Goal: Task Accomplishment & Management: Use online tool/utility

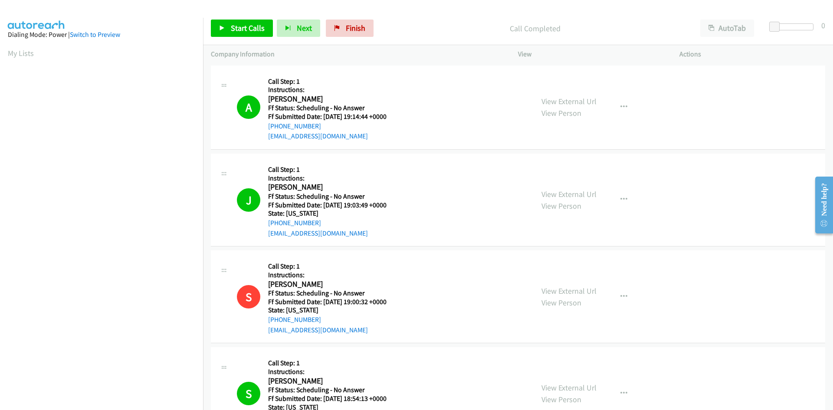
scroll to position [76, 0]
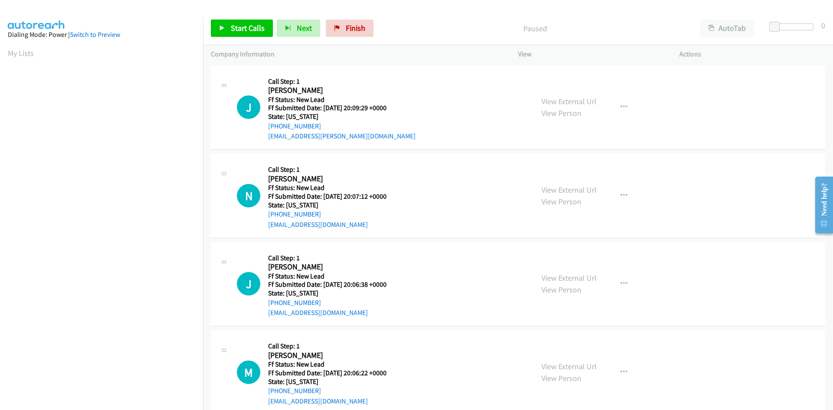
click at [463, 31] on p "Paused" at bounding box center [534, 29] width 299 height 12
click at [239, 29] on span "Start Calls" at bounding box center [248, 28] width 34 height 10
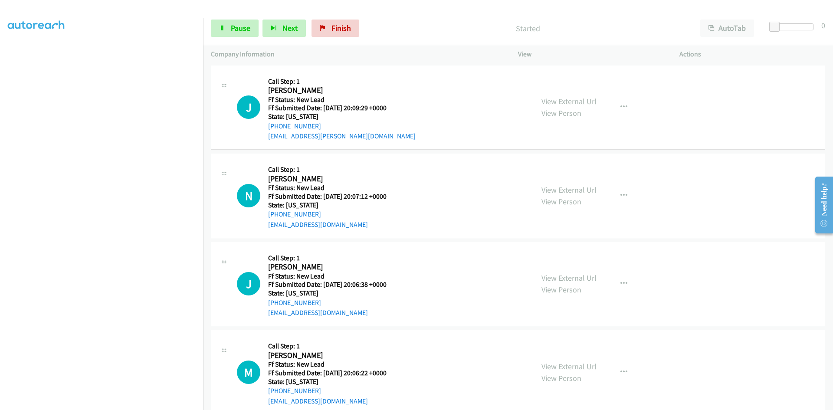
scroll to position [76, 0]
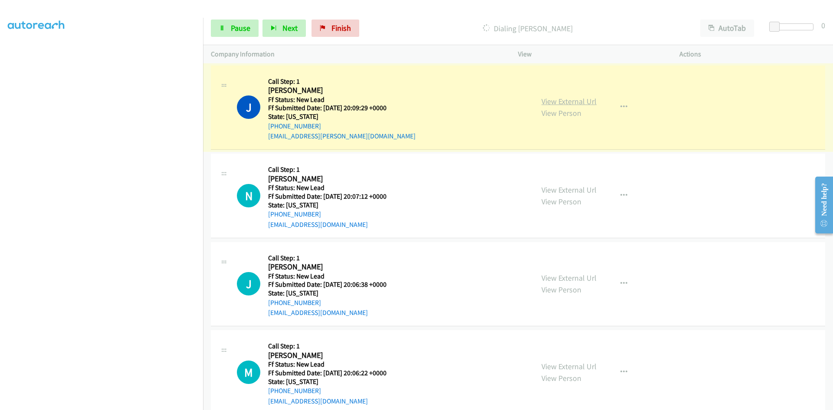
click at [563, 100] on link "View External Url" at bounding box center [568, 101] width 55 height 10
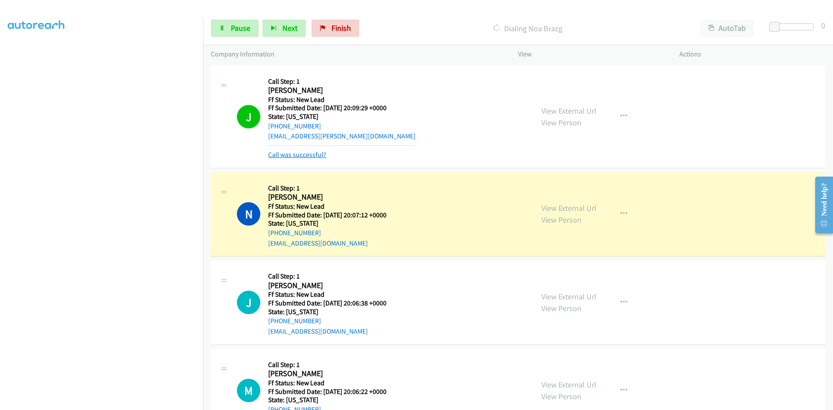
click at [296, 155] on link "Call was successful?" at bounding box center [297, 154] width 58 height 8
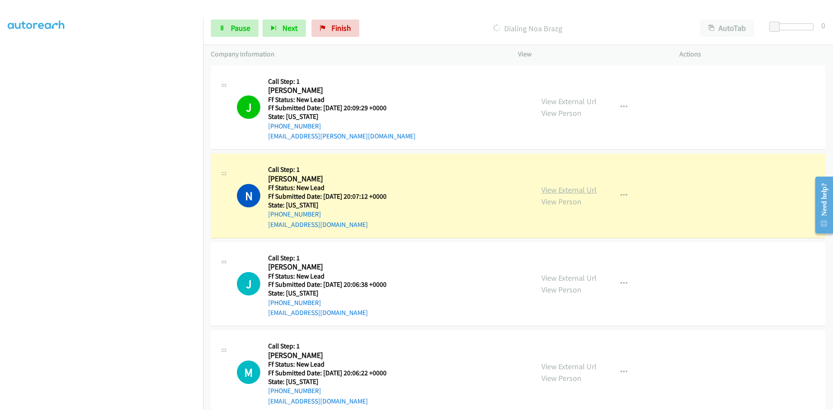
click at [555, 190] on link "View External Url" at bounding box center [568, 190] width 55 height 10
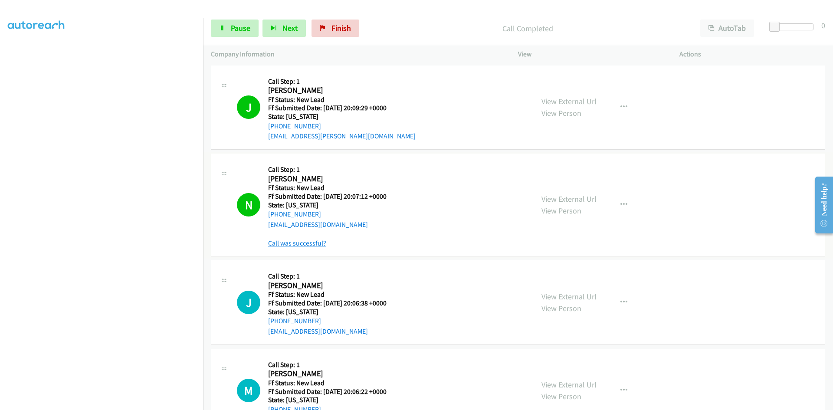
click at [323, 245] on link "Call was successful?" at bounding box center [297, 243] width 58 height 8
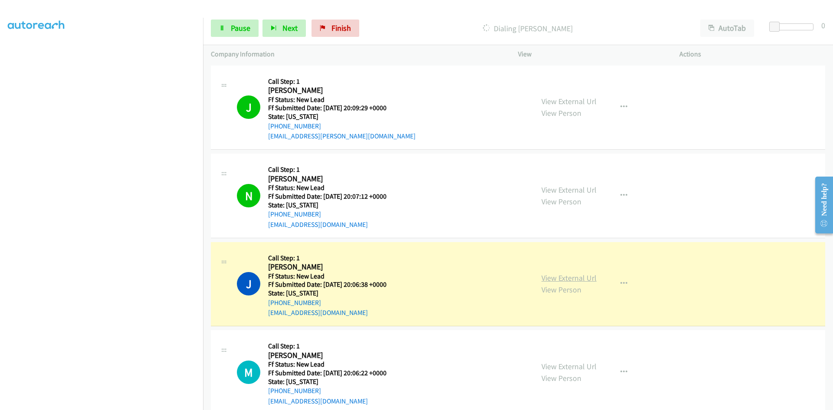
click at [581, 277] on link "View External Url" at bounding box center [568, 278] width 55 height 10
drag, startPoint x: 232, startPoint y: 22, endPoint x: 223, endPoint y: 26, distance: 10.5
click at [233, 21] on link "Pause" at bounding box center [235, 28] width 48 height 17
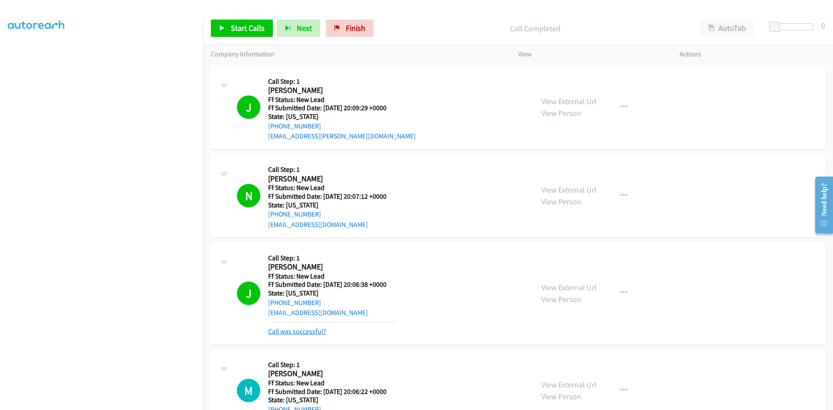
click at [290, 331] on link "Call was successful?" at bounding box center [297, 331] width 58 height 8
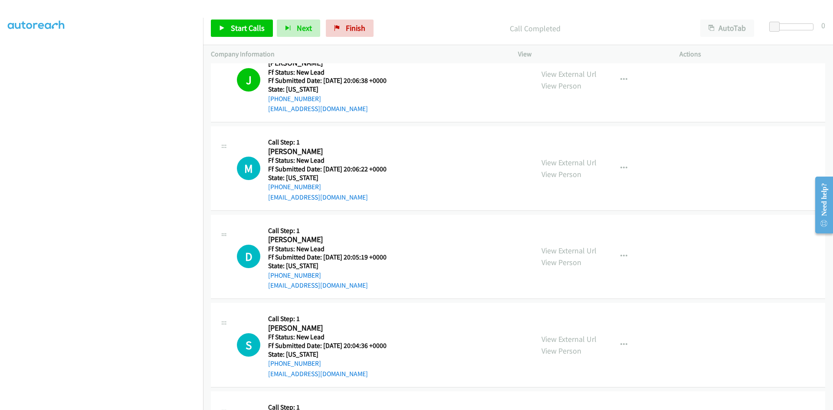
scroll to position [217, 0]
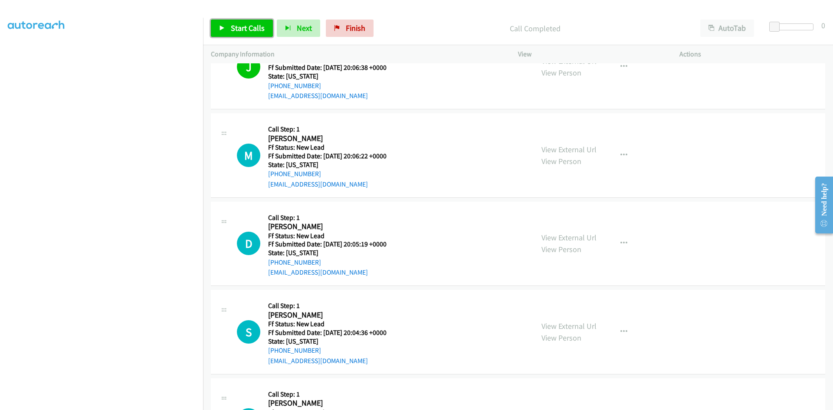
click at [241, 34] on link "Start Calls" at bounding box center [242, 28] width 62 height 17
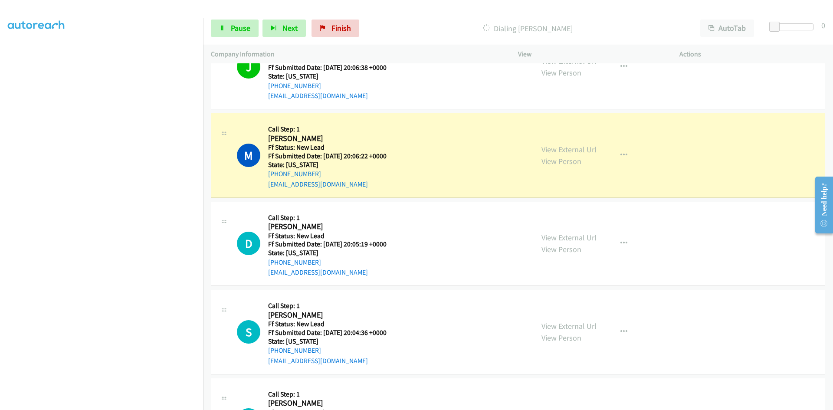
click at [577, 151] on link "View External Url" at bounding box center [568, 149] width 55 height 10
click at [245, 31] on span "Pause" at bounding box center [241, 28] width 20 height 10
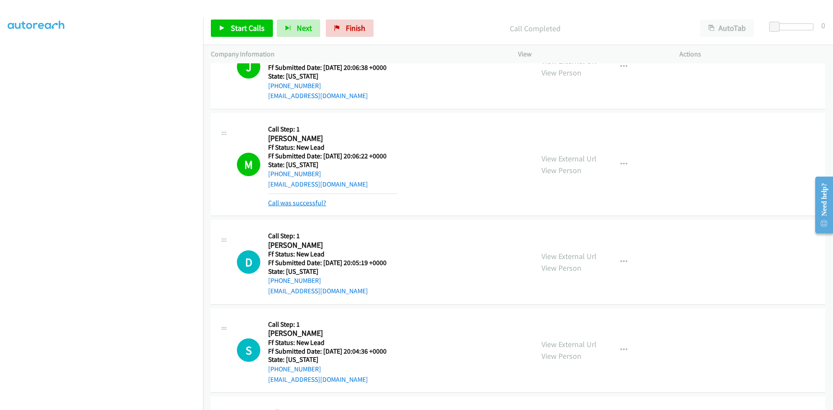
click at [307, 203] on link "Call was successful?" at bounding box center [297, 203] width 58 height 8
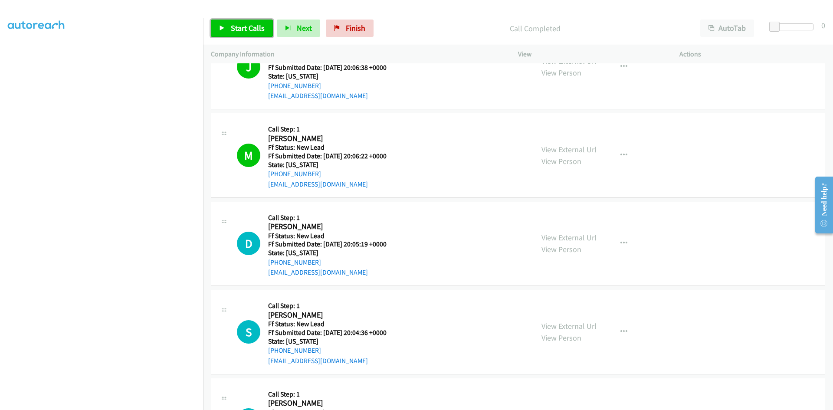
click at [261, 25] on span "Start Calls" at bounding box center [248, 28] width 34 height 10
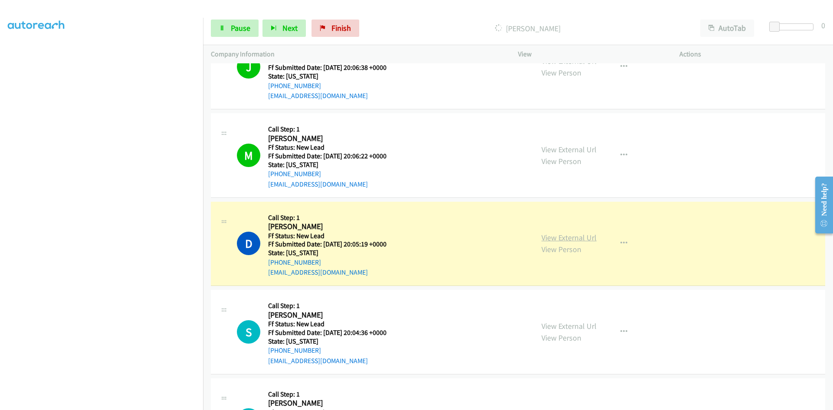
click at [572, 239] on link "View External Url" at bounding box center [568, 237] width 55 height 10
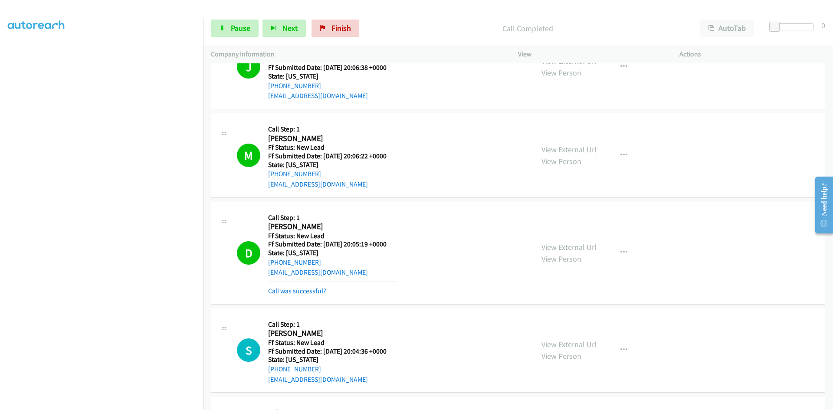
click at [288, 294] on link "Call was successful?" at bounding box center [297, 291] width 58 height 8
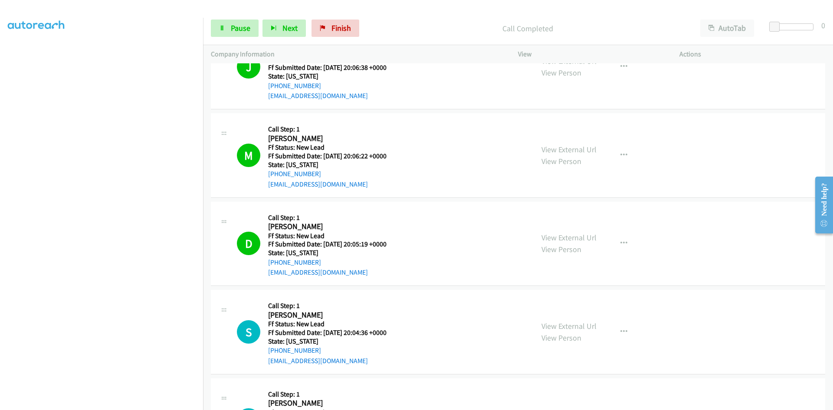
scroll to position [0, 0]
click at [234, 33] on span "Pause" at bounding box center [241, 28] width 20 height 10
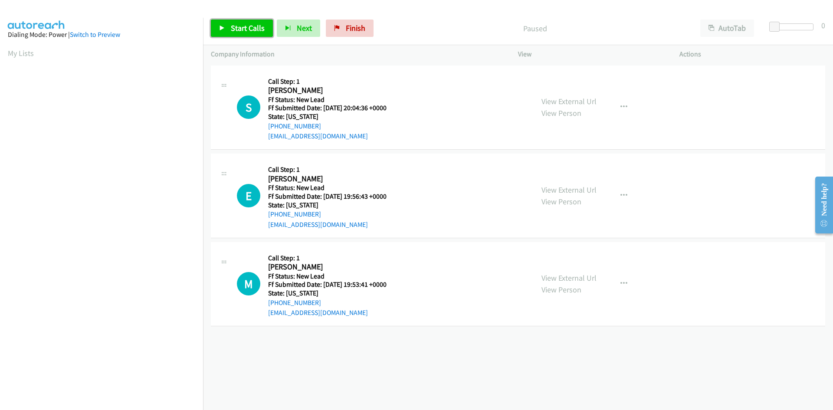
click at [232, 31] on span "Start Calls" at bounding box center [248, 28] width 34 height 10
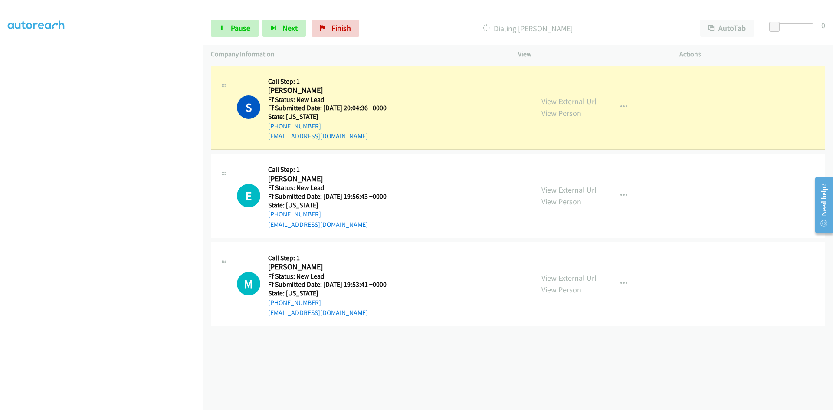
scroll to position [76, 0]
click at [566, 101] on link "View External Url" at bounding box center [568, 101] width 55 height 10
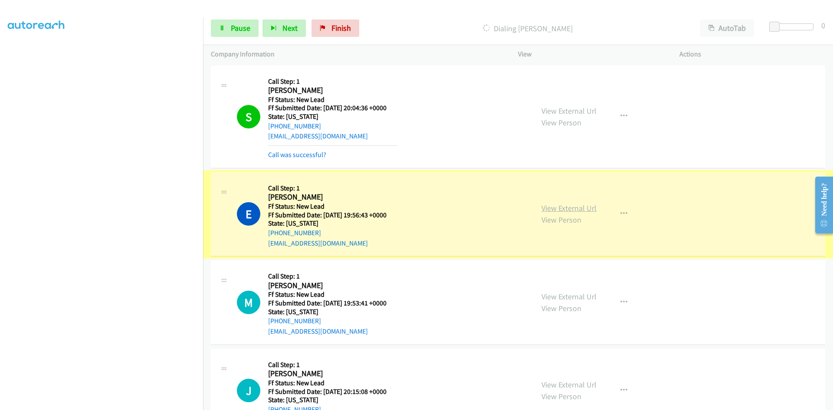
click at [551, 206] on link "View External Url" at bounding box center [568, 208] width 55 height 10
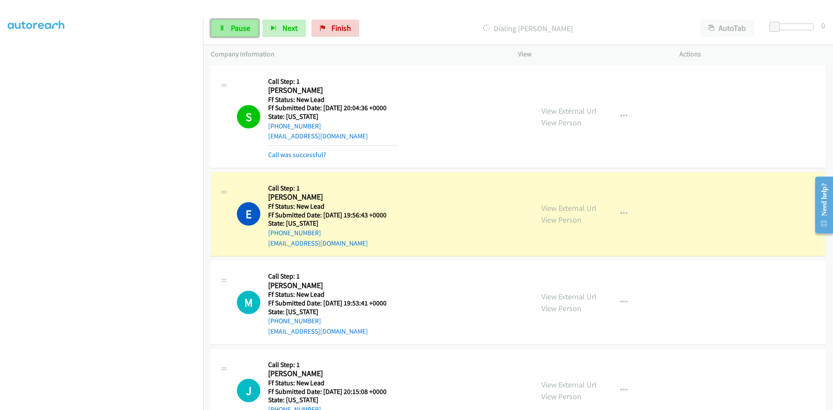
click at [241, 26] on span "Pause" at bounding box center [241, 28] width 20 height 10
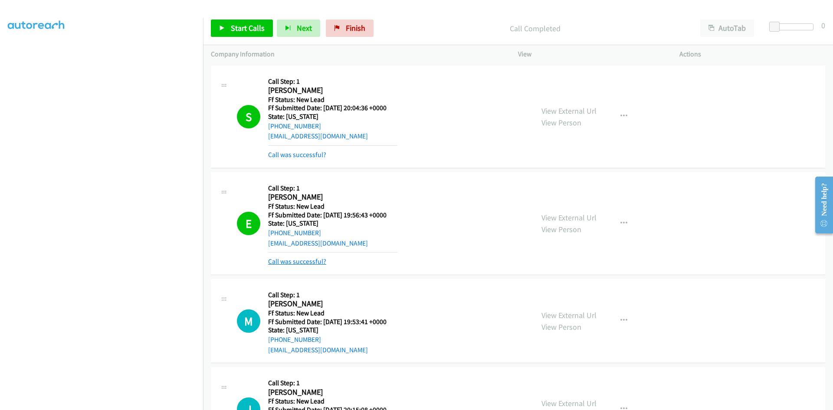
click at [287, 261] on link "Call was successful?" at bounding box center [297, 261] width 58 height 8
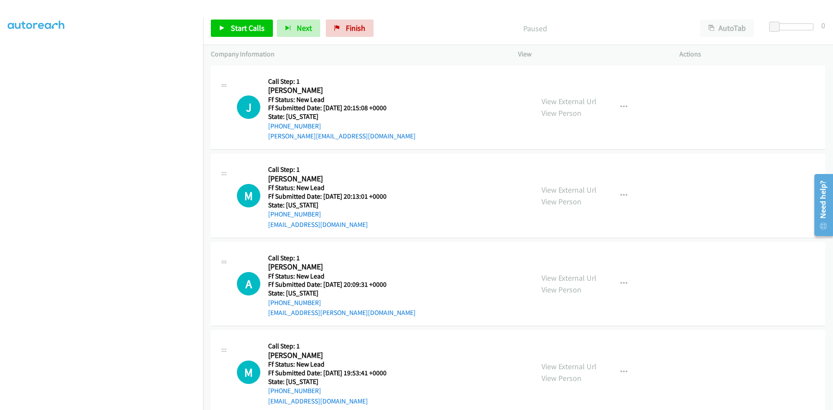
scroll to position [76, 0]
click at [243, 32] on span "Start Calls" at bounding box center [248, 28] width 34 height 10
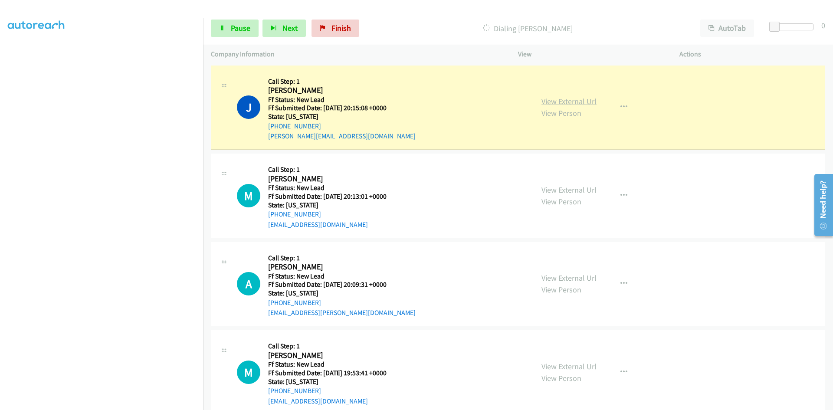
click at [572, 98] on link "View External Url" at bounding box center [568, 101] width 55 height 10
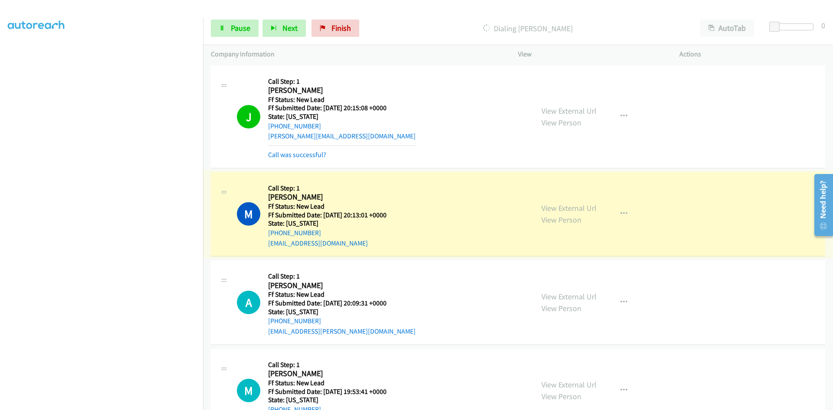
click at [556, 208] on link "View External Url" at bounding box center [568, 208] width 55 height 10
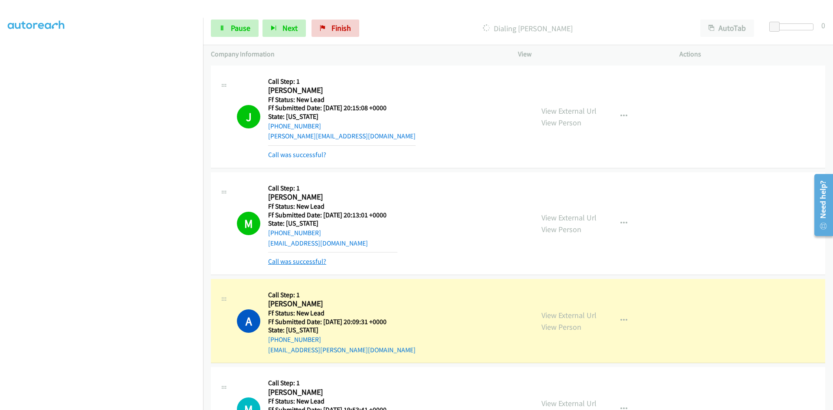
click at [321, 263] on link "Call was successful?" at bounding box center [297, 261] width 58 height 8
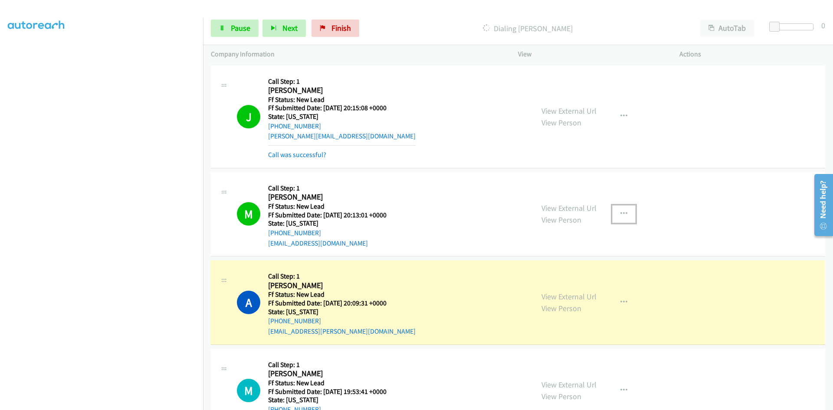
click at [620, 213] on icon "button" at bounding box center [623, 213] width 7 height 7
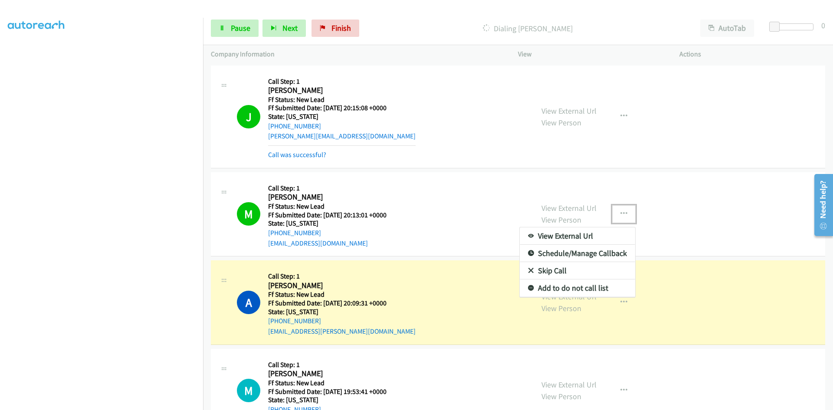
click at [562, 285] on link "Add to do not call list" at bounding box center [576, 287] width 115 height 17
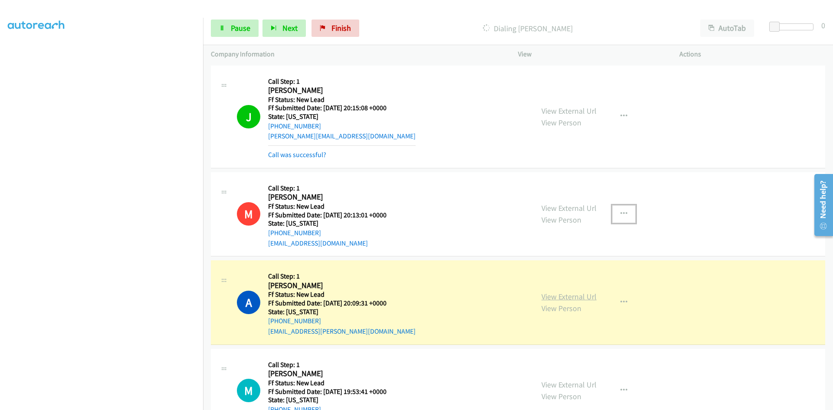
click at [562, 297] on link "View External Url" at bounding box center [568, 296] width 55 height 10
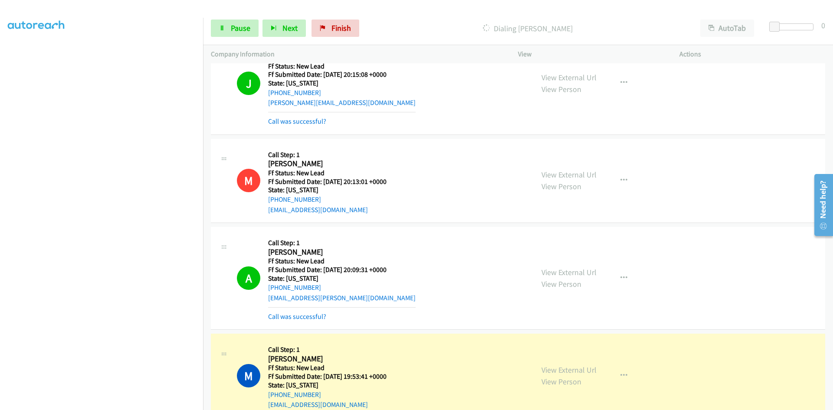
scroll to position [43, 0]
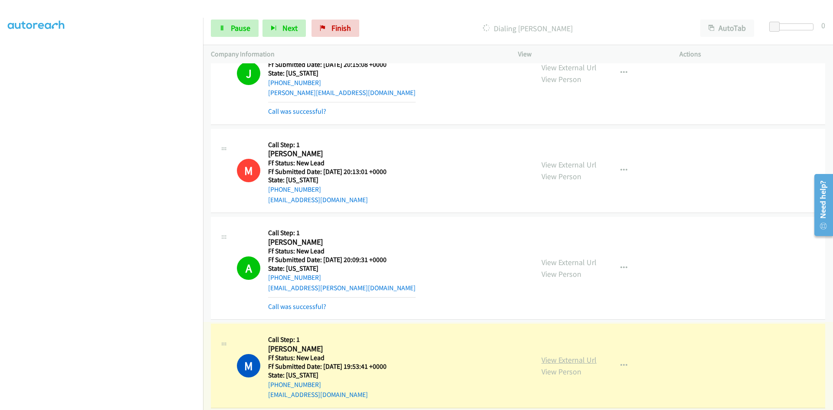
click at [561, 357] on link "View External Url" at bounding box center [568, 360] width 55 height 10
click at [284, 308] on link "Call was successful?" at bounding box center [297, 306] width 58 height 8
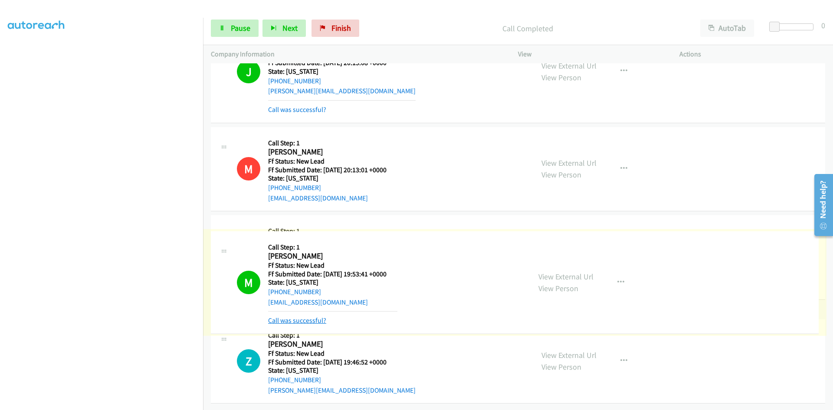
scroll to position [124, 0]
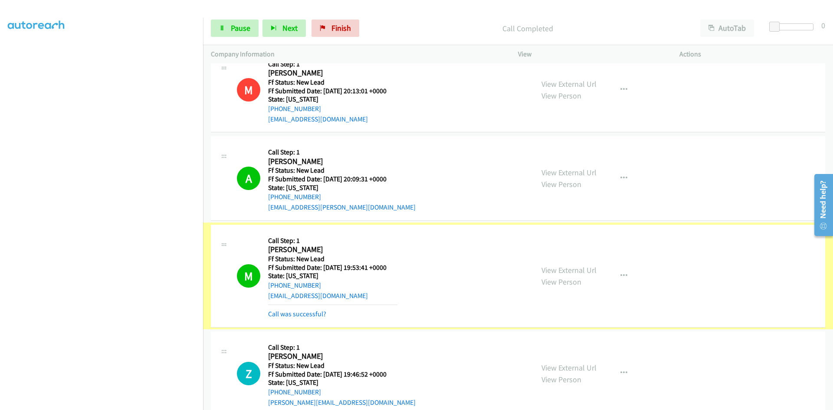
click at [290, 314] on link "Call was successful?" at bounding box center [297, 314] width 58 height 8
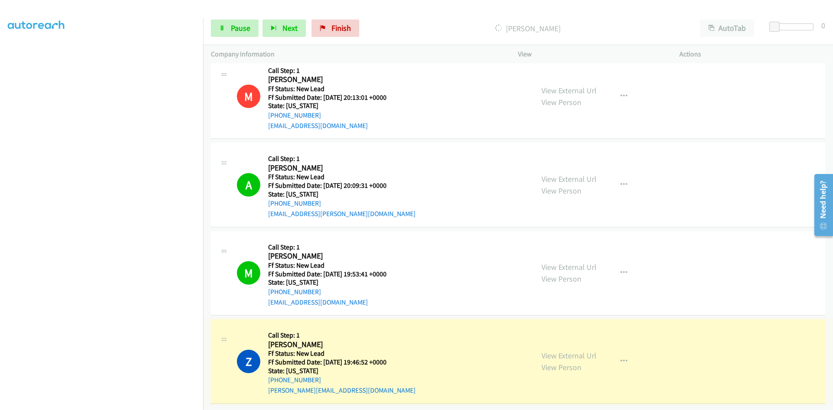
click at [587, 350] on link "View External Url" at bounding box center [568, 355] width 55 height 10
drag, startPoint x: 322, startPoint y: 33, endPoint x: 459, endPoint y: 43, distance: 137.0
click at [322, 33] on link "Finish" at bounding box center [335, 28] width 48 height 17
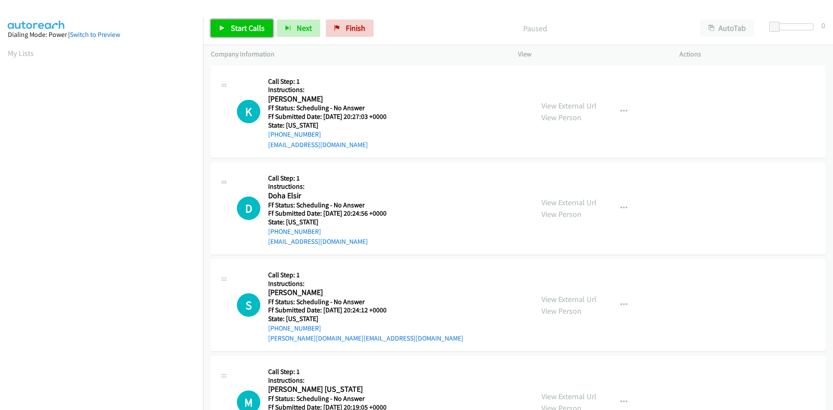
click at [257, 29] on span "Start Calls" at bounding box center [248, 28] width 34 height 10
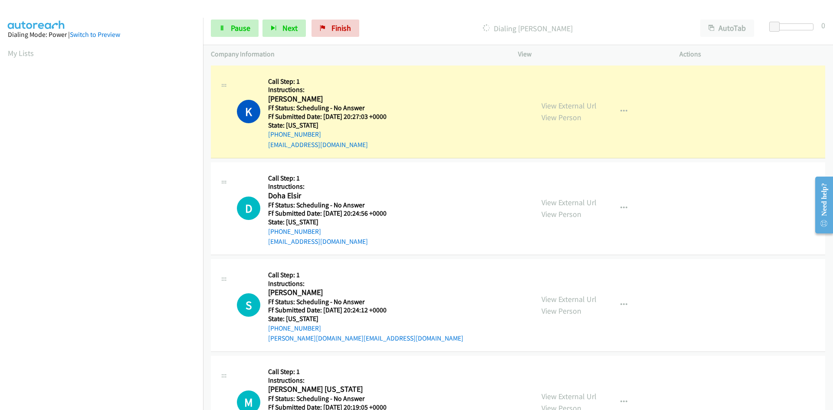
scroll to position [76, 0]
click at [568, 108] on link "View External Url" at bounding box center [568, 106] width 55 height 10
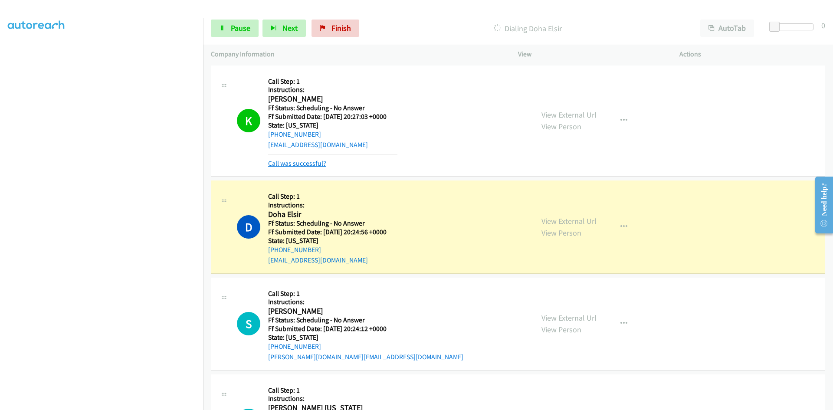
click at [312, 166] on link "Call was successful?" at bounding box center [297, 163] width 58 height 8
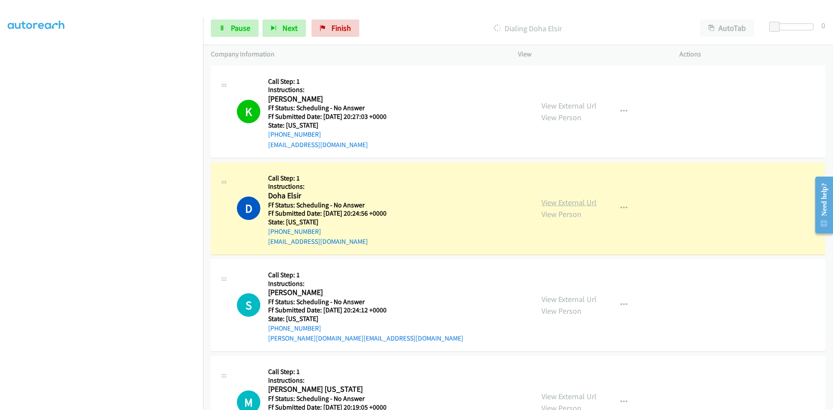
click at [568, 203] on link "View External Url" at bounding box center [568, 202] width 55 height 10
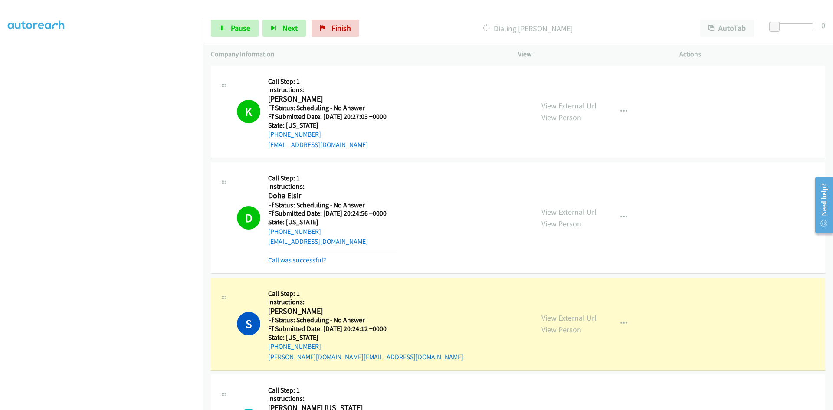
click at [289, 259] on link "Call was successful?" at bounding box center [297, 260] width 58 height 8
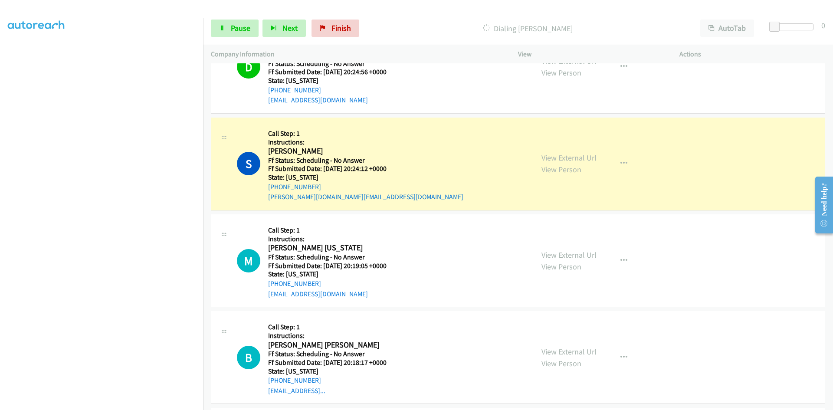
scroll to position [173, 0]
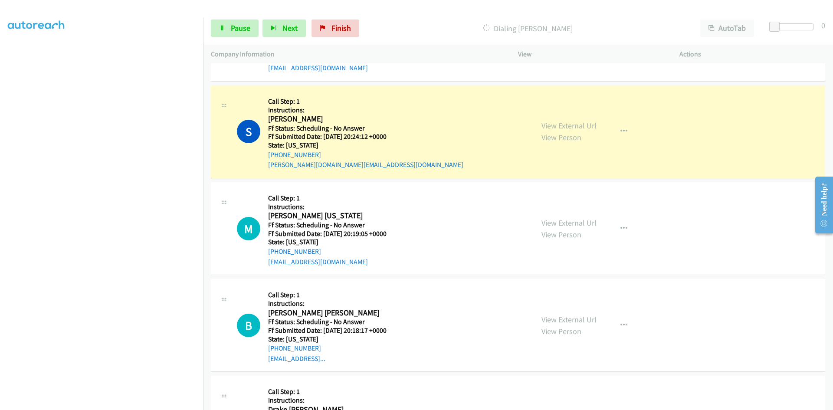
click at [567, 126] on link "View External Url" at bounding box center [568, 126] width 55 height 10
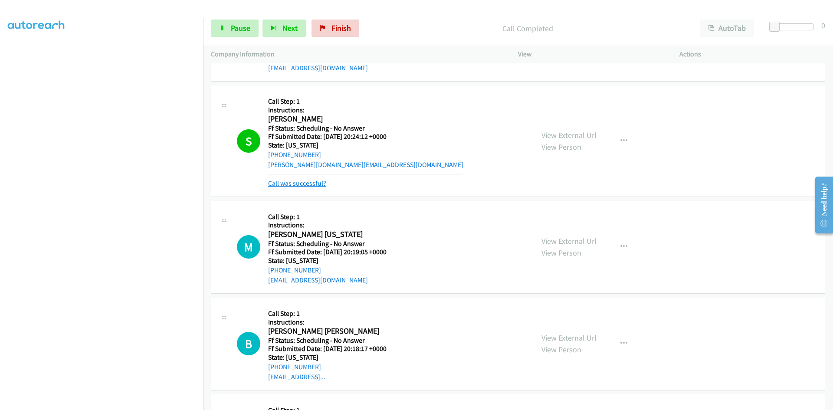
click at [310, 182] on link "Call was successful?" at bounding box center [297, 183] width 58 height 8
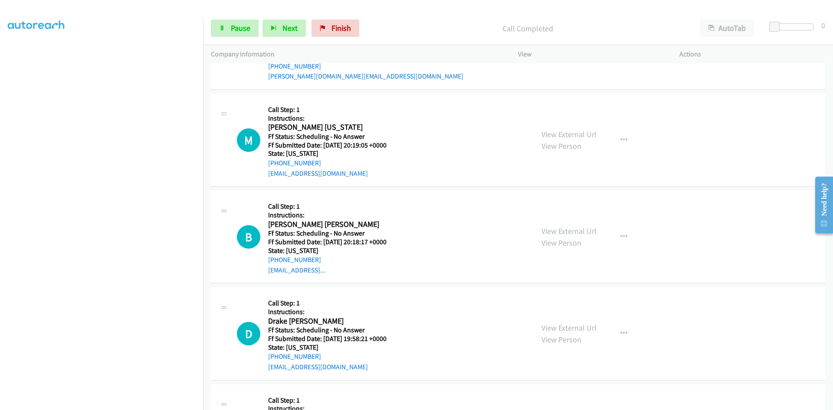
scroll to position [304, 0]
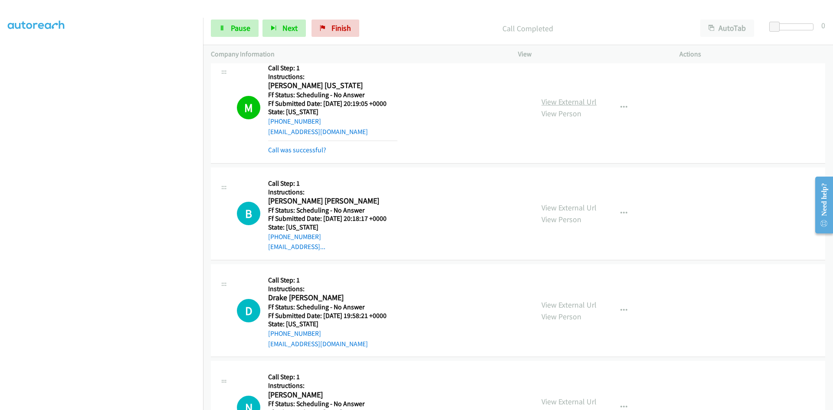
click at [585, 101] on link "View External Url" at bounding box center [568, 102] width 55 height 10
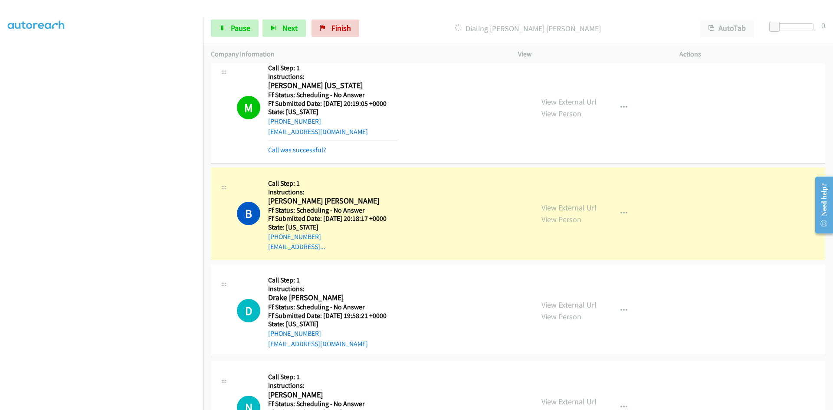
click at [293, 156] on div "M Callback Scheduled Call Step: 1 Instructions: Morgan Georgia America/New_York…" at bounding box center [518, 107] width 614 height 111
click at [295, 148] on link "Call was successful?" at bounding box center [297, 150] width 58 height 8
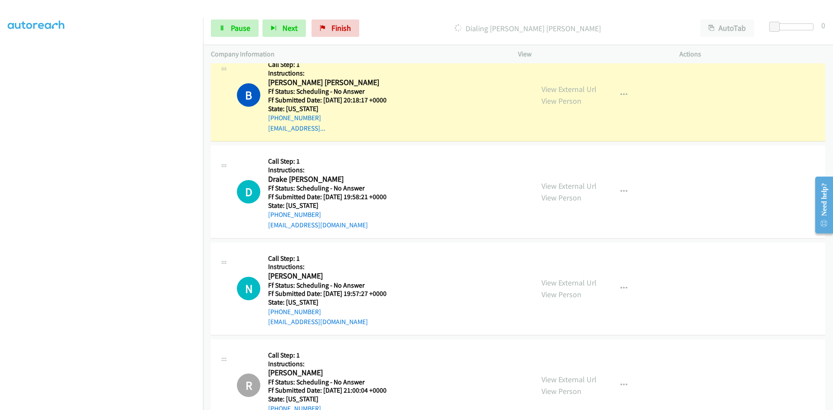
scroll to position [390, 0]
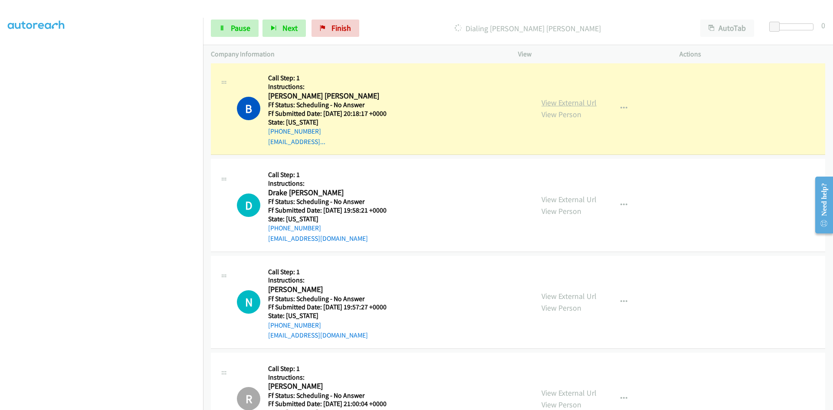
click at [581, 105] on link "View External Url" at bounding box center [568, 103] width 55 height 10
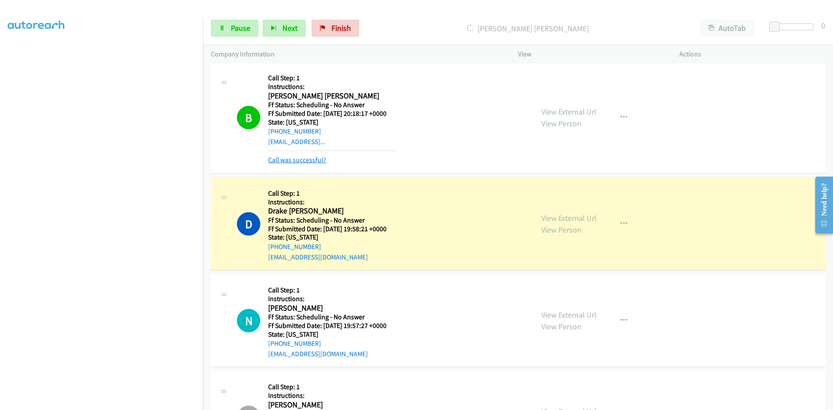
click at [318, 158] on link "Call was successful?" at bounding box center [297, 160] width 58 height 8
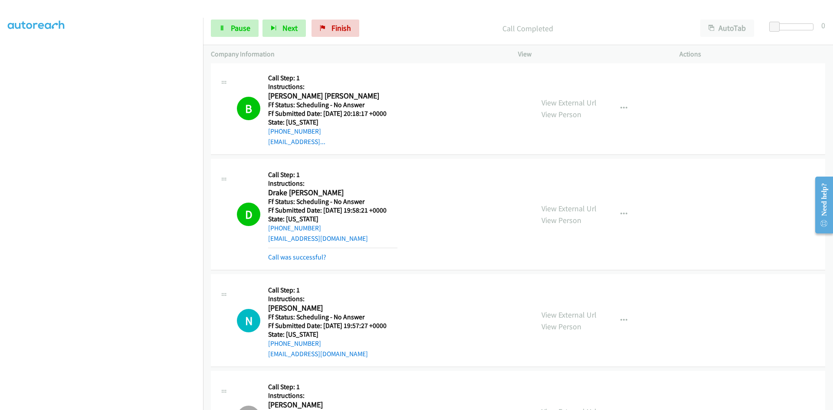
click at [559, 199] on div "View External Url View Person View External Url Email Schedule/Manage Callback …" at bounding box center [617, 214] width 169 height 95
click at [562, 206] on link "View External Url" at bounding box center [568, 208] width 55 height 10
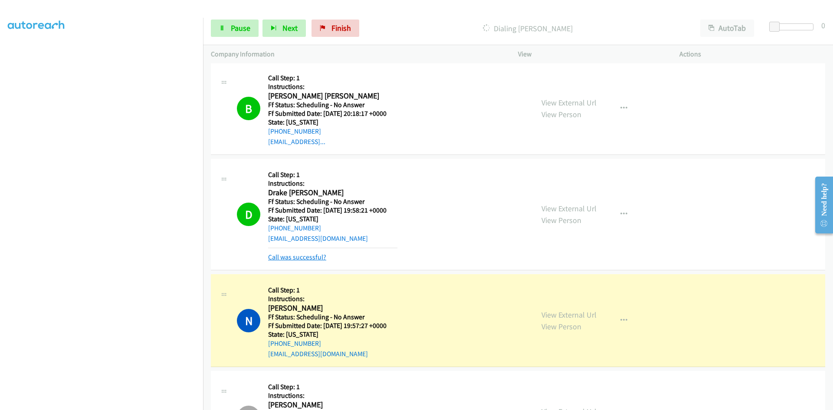
click at [316, 258] on link "Call was successful?" at bounding box center [297, 257] width 58 height 8
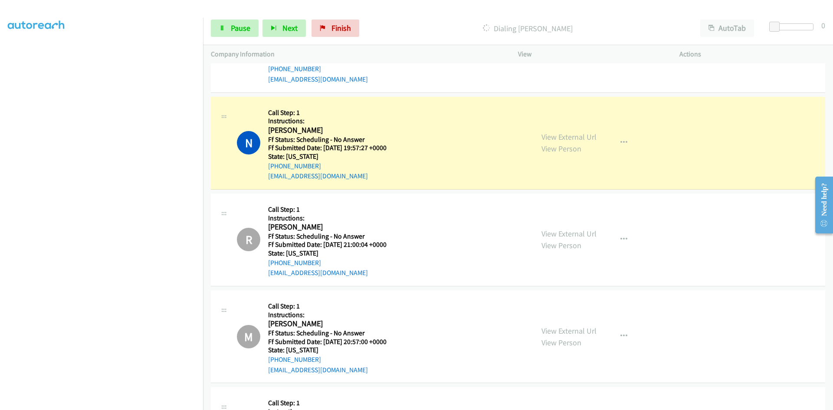
scroll to position [564, 0]
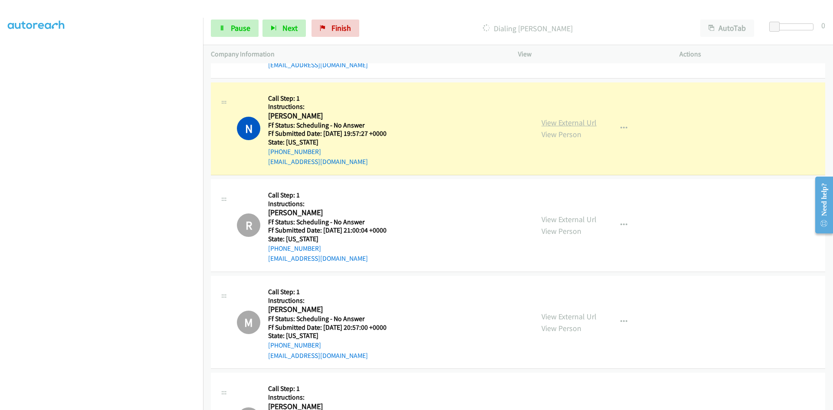
click at [577, 121] on link "View External Url" at bounding box center [568, 123] width 55 height 10
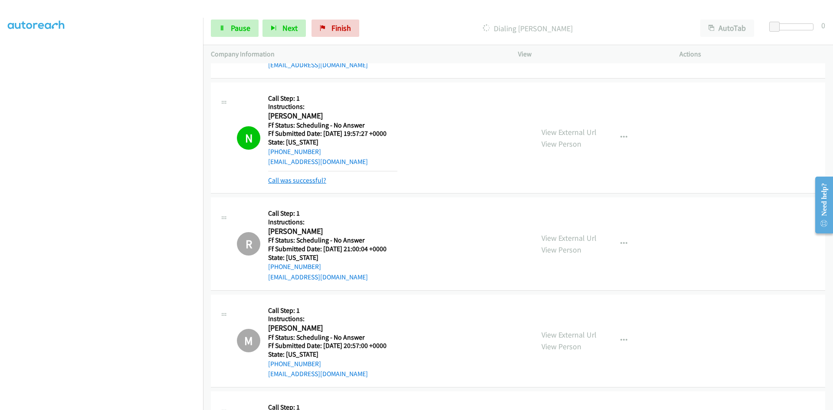
click at [312, 180] on link "Call was successful?" at bounding box center [297, 180] width 58 height 8
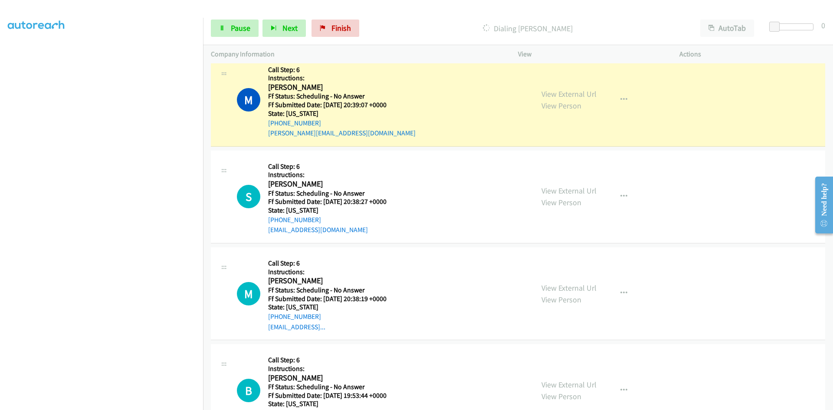
scroll to position [1084, 0]
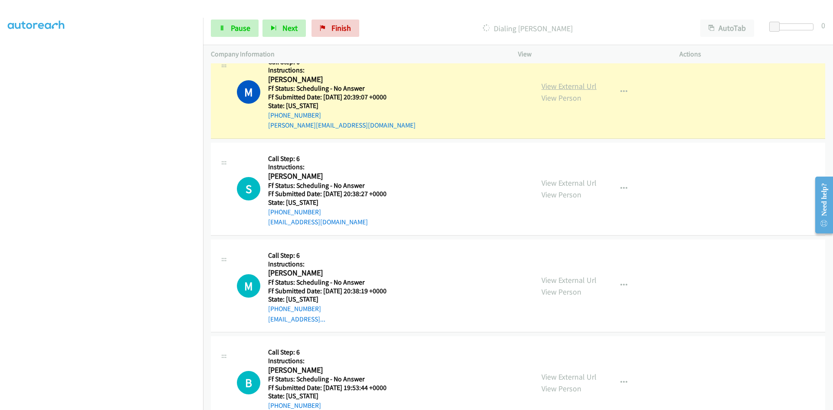
click at [574, 87] on link "View External Url" at bounding box center [568, 86] width 55 height 10
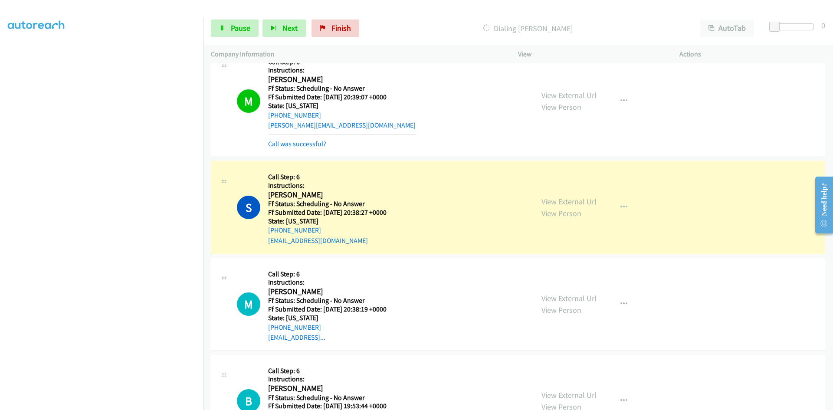
click at [321, 148] on div "Call was successful?" at bounding box center [341, 144] width 147 height 10
click at [318, 145] on link "Call was successful?" at bounding box center [297, 144] width 58 height 8
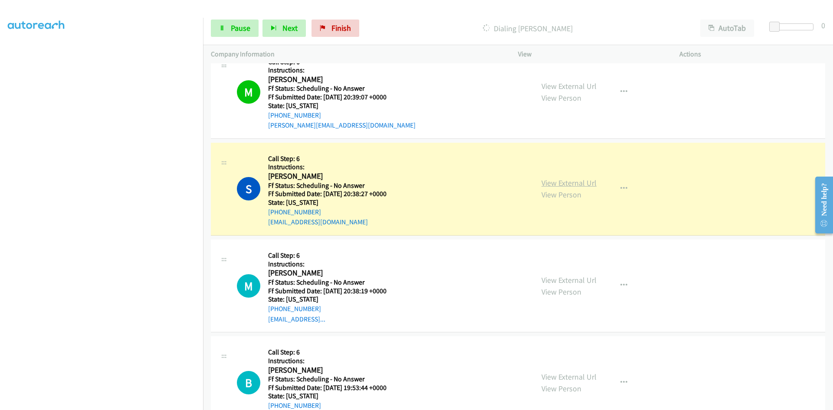
click at [546, 182] on link "View External Url" at bounding box center [568, 183] width 55 height 10
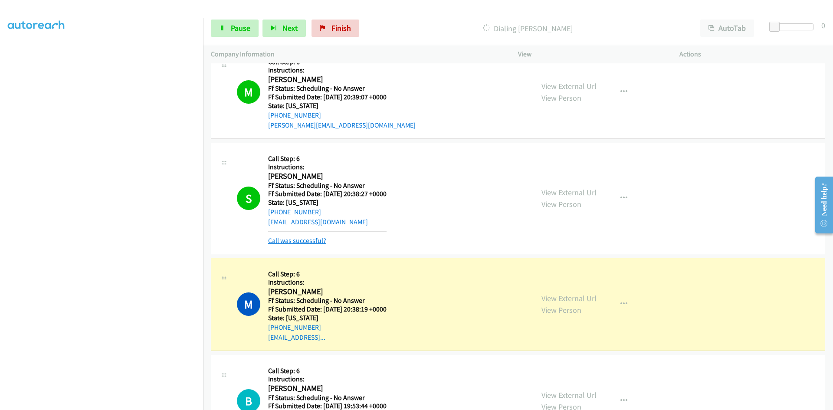
click at [274, 243] on link "Call was successful?" at bounding box center [297, 240] width 58 height 8
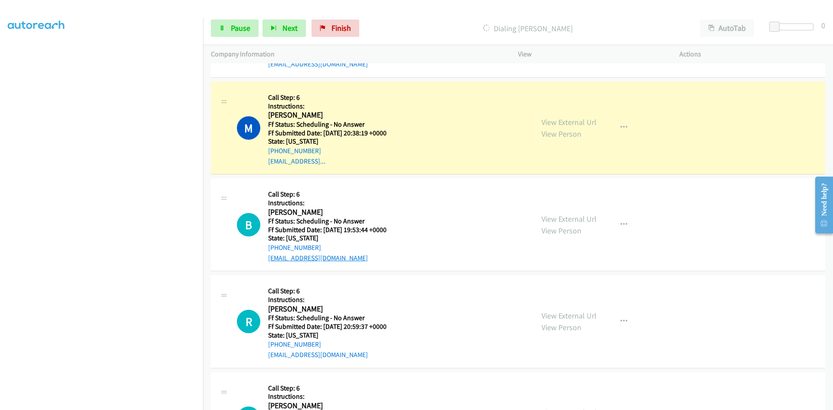
scroll to position [1258, 0]
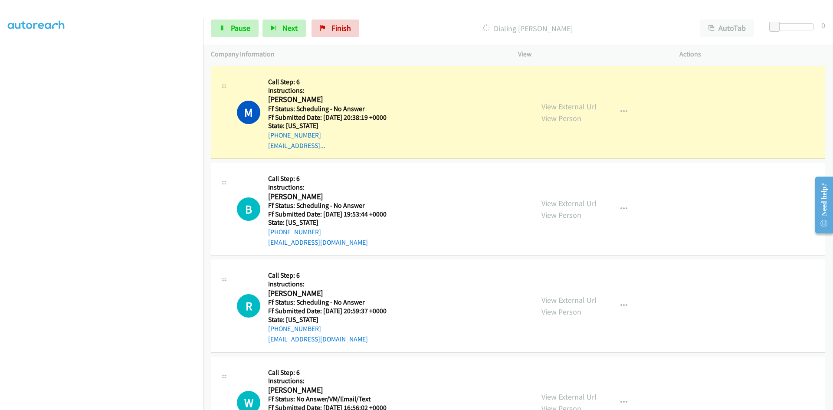
click at [542, 110] on link "View External Url" at bounding box center [568, 106] width 55 height 10
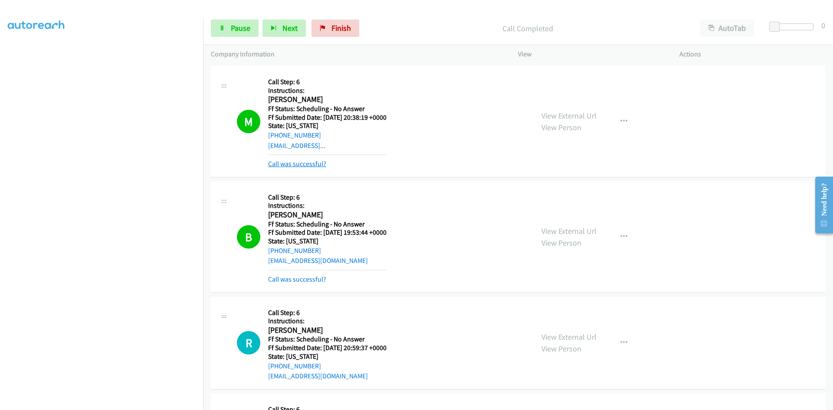
click at [317, 167] on link "Call was successful?" at bounding box center [297, 164] width 58 height 8
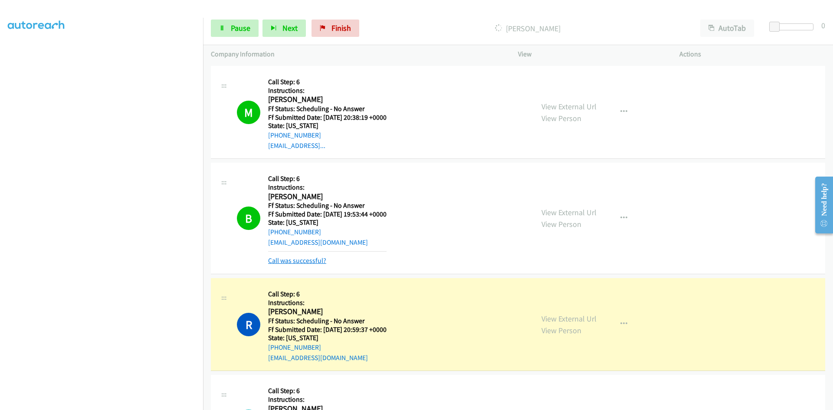
click at [307, 263] on link "Call was successful?" at bounding box center [297, 260] width 58 height 8
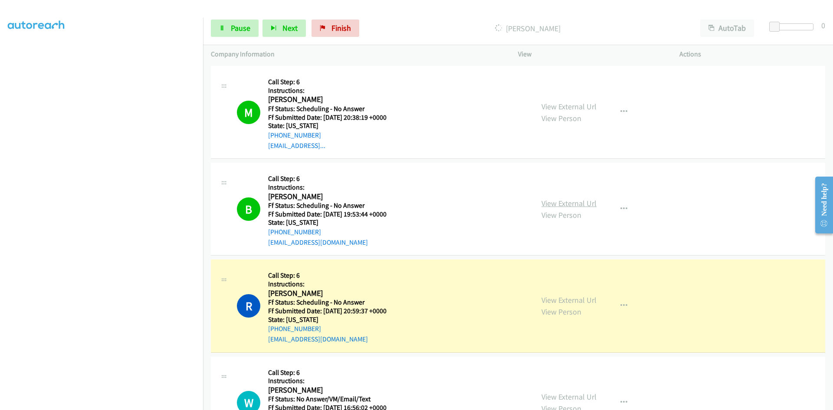
click at [579, 206] on link "View External Url" at bounding box center [568, 203] width 55 height 10
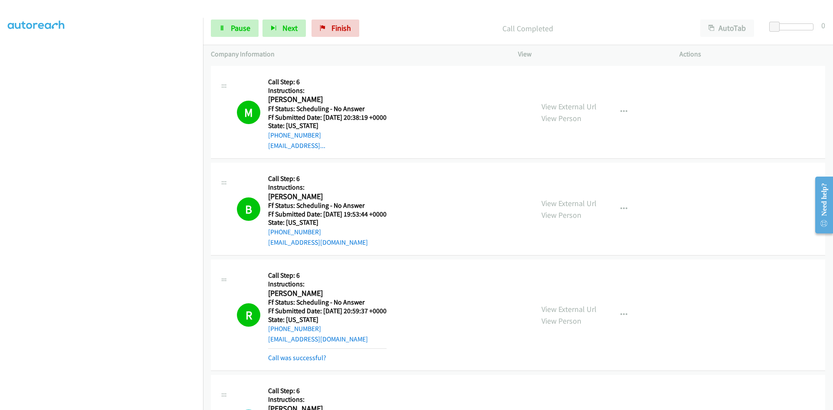
click at [555, 301] on div "View External Url View Person View External Url Email Schedule/Manage Callback …" at bounding box center [617, 314] width 169 height 95
click at [557, 307] on link "View External Url" at bounding box center [568, 309] width 55 height 10
click at [572, 310] on link "View External Url" at bounding box center [568, 309] width 55 height 10
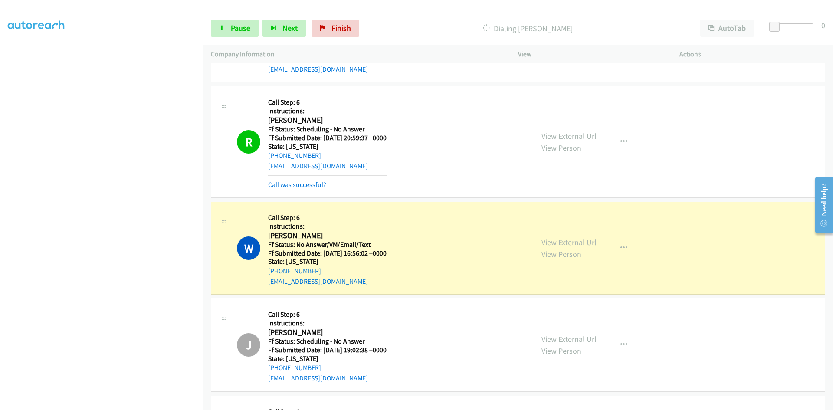
scroll to position [1431, 0]
click at [305, 186] on link "Call was successful?" at bounding box center [297, 184] width 58 height 8
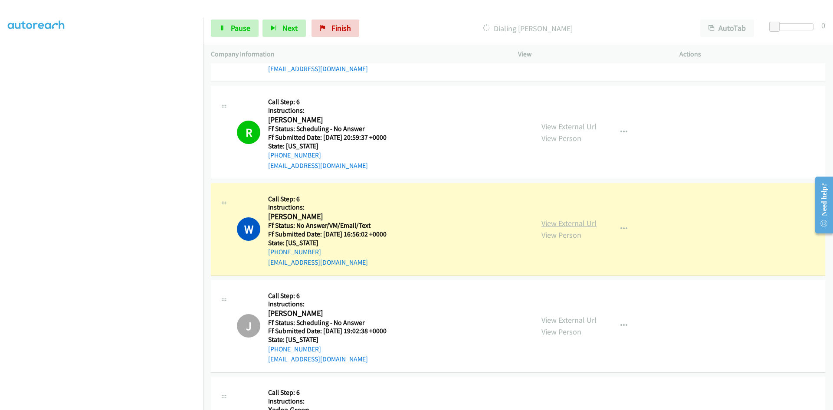
click at [568, 223] on link "View External Url" at bounding box center [568, 223] width 55 height 10
click at [224, 30] on icon at bounding box center [222, 29] width 6 height 6
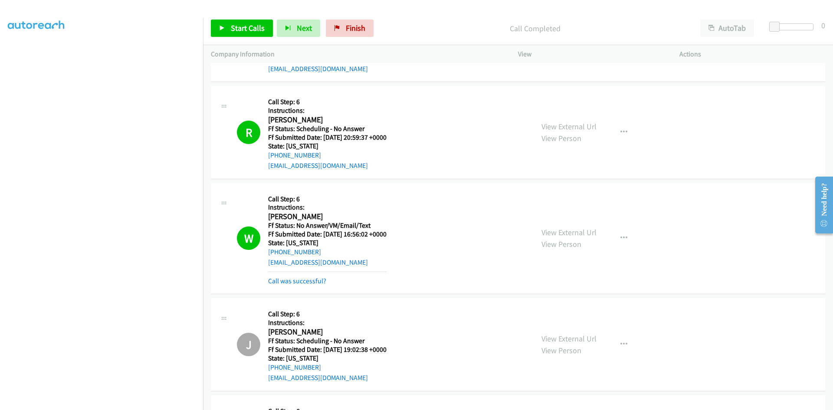
click at [313, 286] on div "W Callback Scheduled Call Step: 6 Instructions: Wendy Ward America/Phoenix Ff S…" at bounding box center [518, 238] width 614 height 111
click at [311, 281] on link "Call was successful?" at bounding box center [297, 281] width 58 height 8
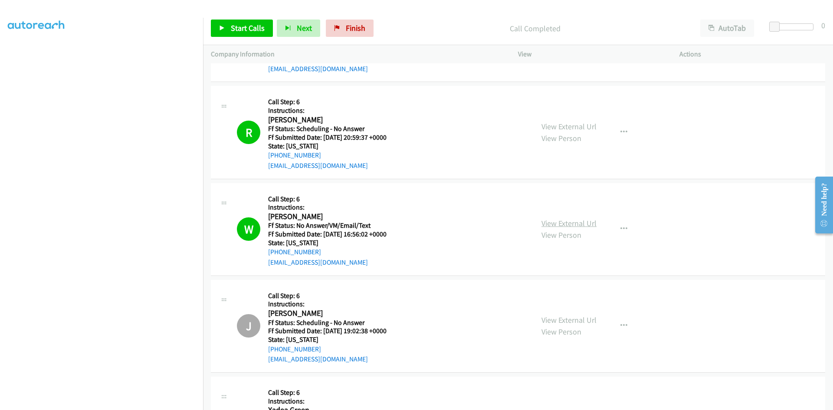
click at [587, 226] on link "View External Url" at bounding box center [568, 223] width 55 height 10
drag, startPoint x: 340, startPoint y: 25, endPoint x: 448, endPoint y: 45, distance: 109.5
click at [341, 25] on link "Finish" at bounding box center [350, 28] width 48 height 17
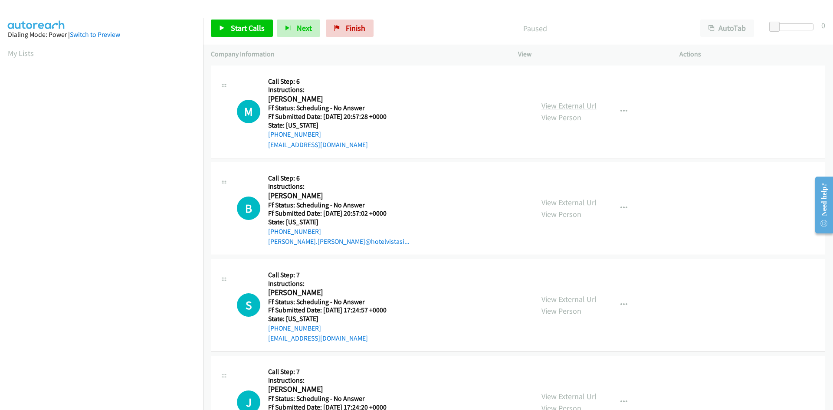
click at [587, 105] on link "View External Url" at bounding box center [568, 106] width 55 height 10
click at [395, 29] on p "Paused" at bounding box center [534, 29] width 299 height 12
click at [242, 31] on span "Start Calls" at bounding box center [248, 28] width 34 height 10
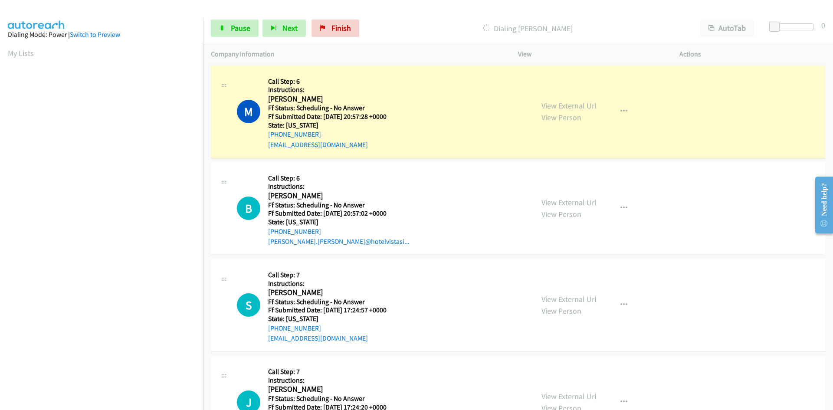
scroll to position [76, 0]
click at [239, 29] on span "Pause" at bounding box center [241, 28] width 20 height 10
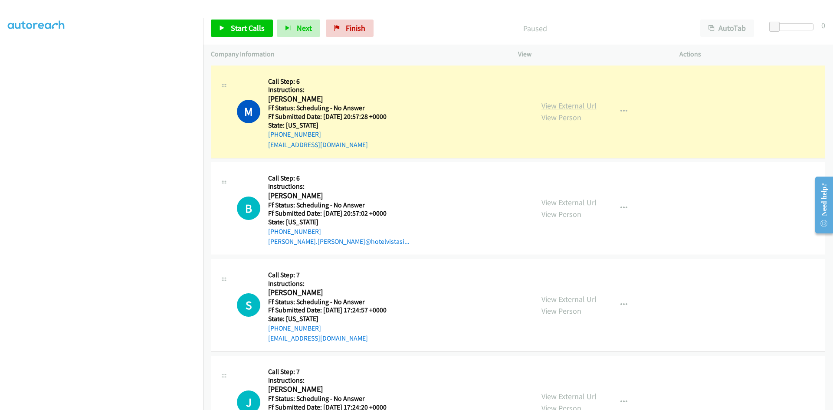
click at [576, 108] on link "View External Url" at bounding box center [568, 106] width 55 height 10
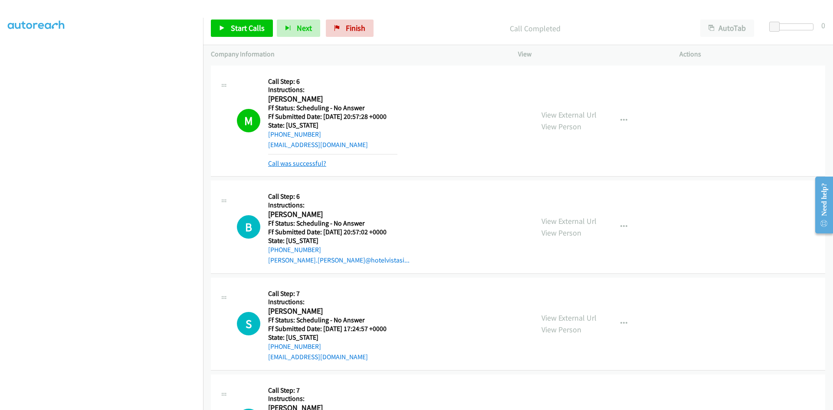
click at [315, 166] on link "Call was successful?" at bounding box center [297, 163] width 58 height 8
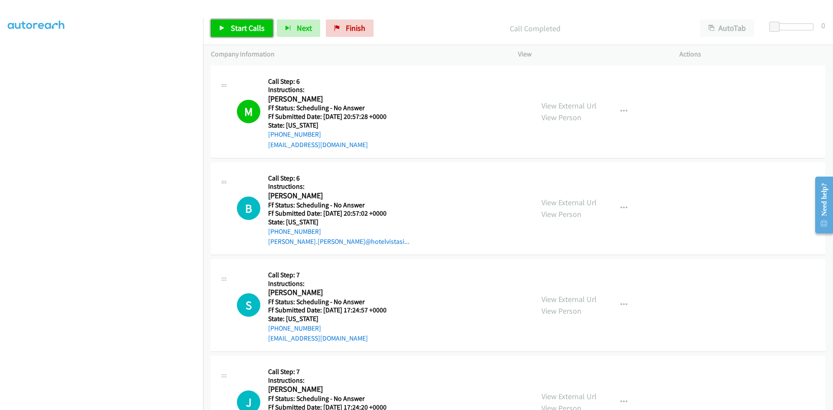
click at [252, 32] on span "Start Calls" at bounding box center [248, 28] width 34 height 10
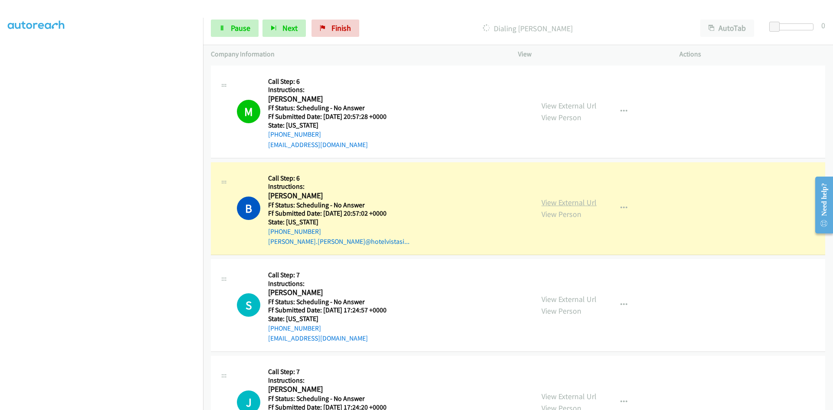
click at [579, 205] on link "View External Url" at bounding box center [568, 202] width 55 height 10
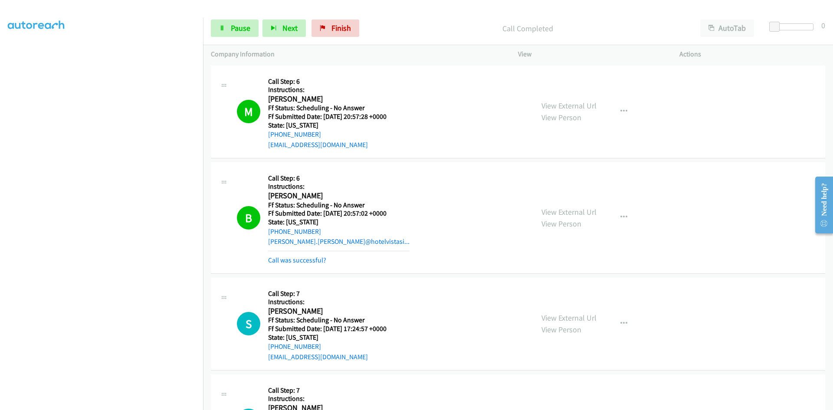
scroll to position [43, 0]
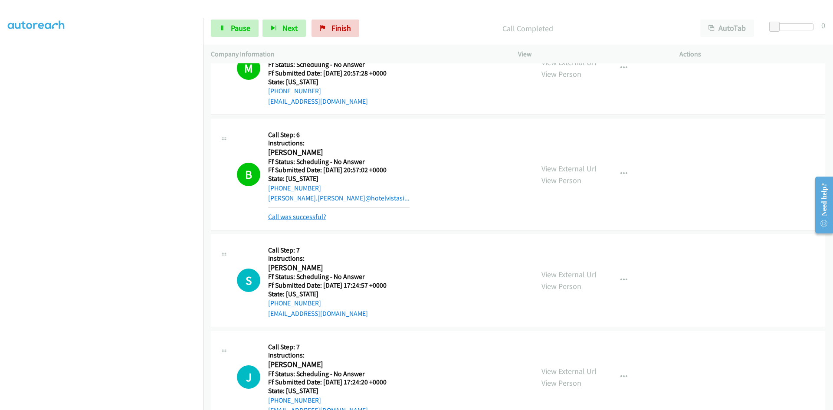
click at [297, 218] on link "Call was successful?" at bounding box center [297, 216] width 58 height 8
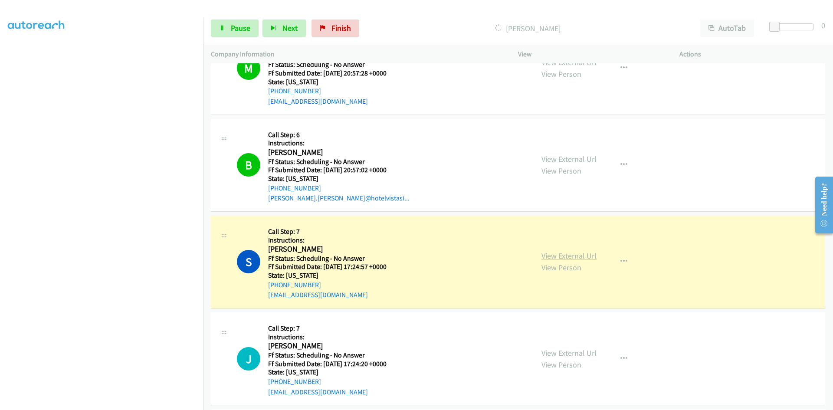
click at [554, 258] on link "View External Url" at bounding box center [568, 256] width 55 height 10
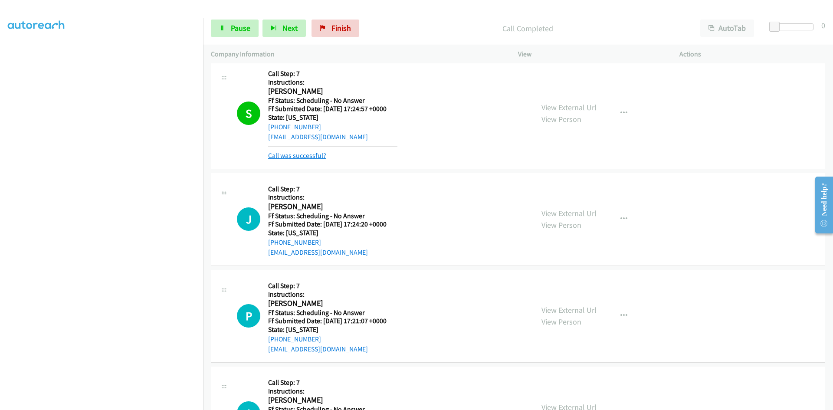
scroll to position [260, 0]
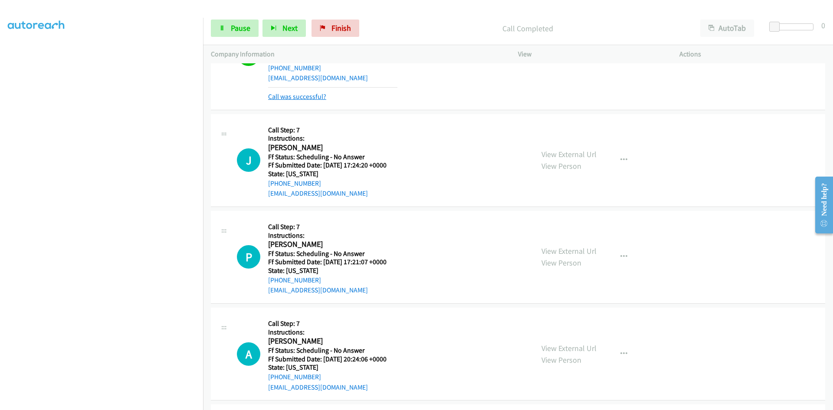
click at [313, 95] on link "Call was successful?" at bounding box center [297, 96] width 58 height 8
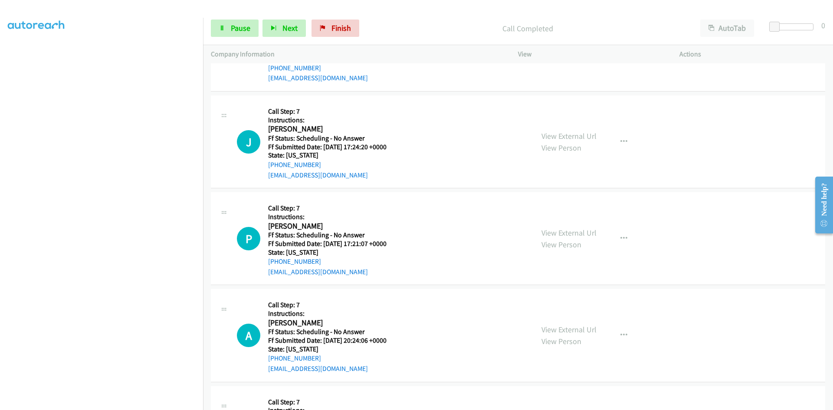
scroll to position [251, 0]
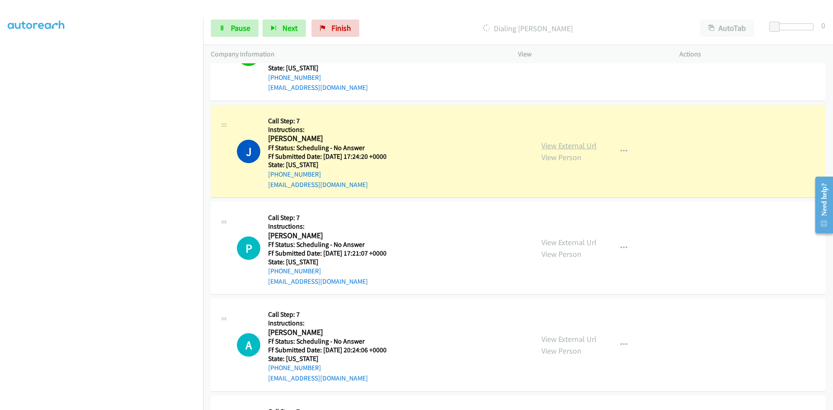
click at [544, 144] on link "View External Url" at bounding box center [568, 145] width 55 height 10
click at [553, 145] on link "View External Url" at bounding box center [568, 145] width 55 height 10
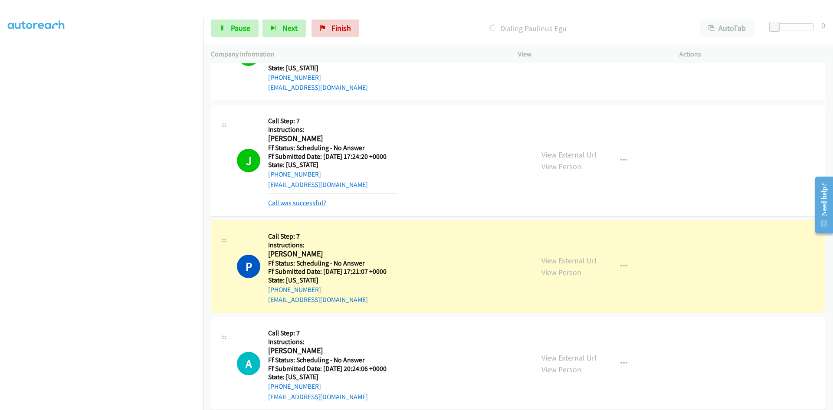
click at [314, 205] on link "Call was successful?" at bounding box center [297, 203] width 58 height 8
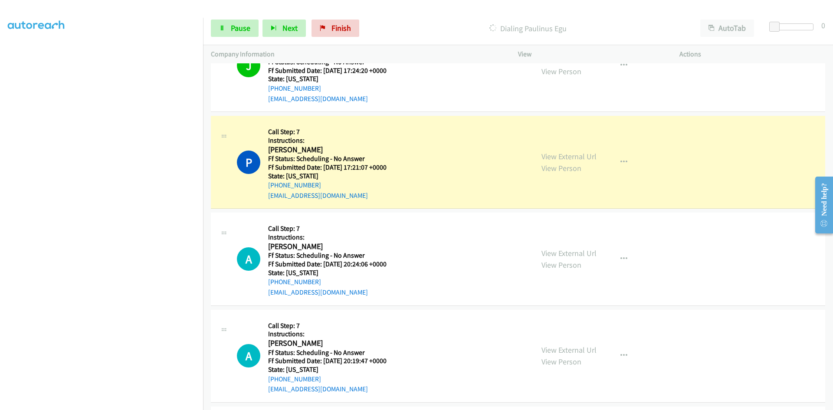
scroll to position [381, 0]
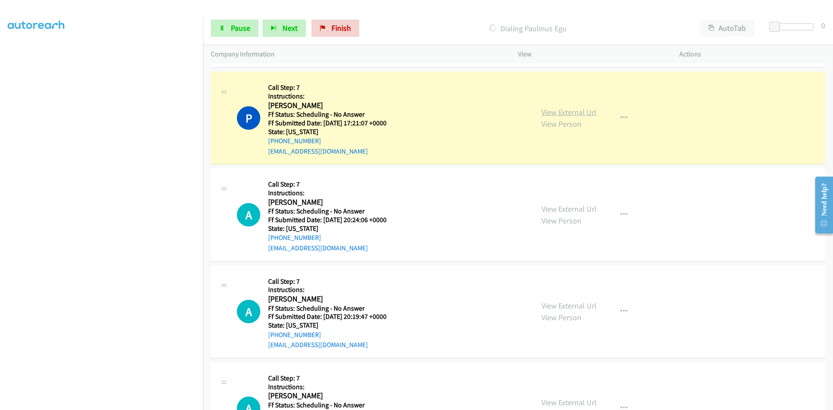
click at [556, 113] on link "View External Url" at bounding box center [568, 112] width 55 height 10
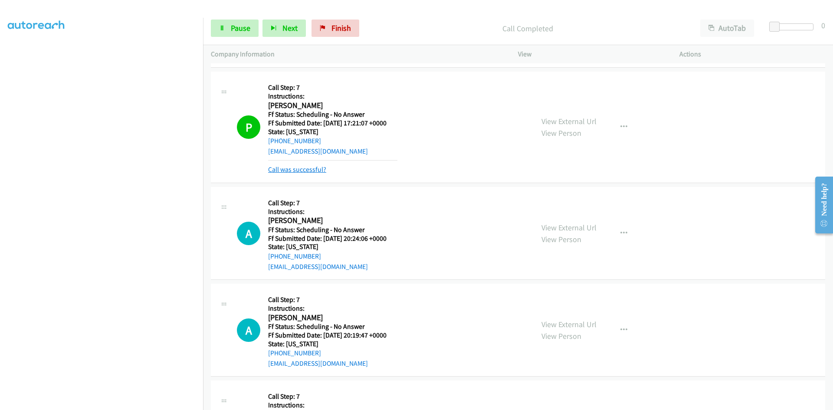
click at [319, 172] on link "Call was successful?" at bounding box center [297, 169] width 58 height 8
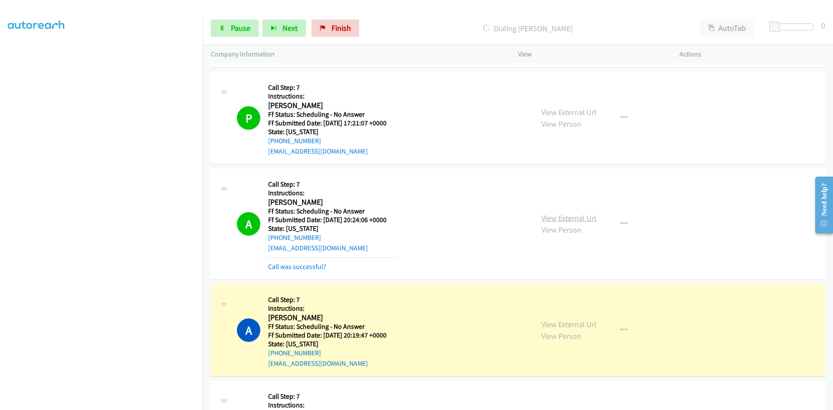
click at [579, 215] on link "View External Url" at bounding box center [568, 218] width 55 height 10
click at [301, 270] on link "Call was successful?" at bounding box center [297, 266] width 58 height 8
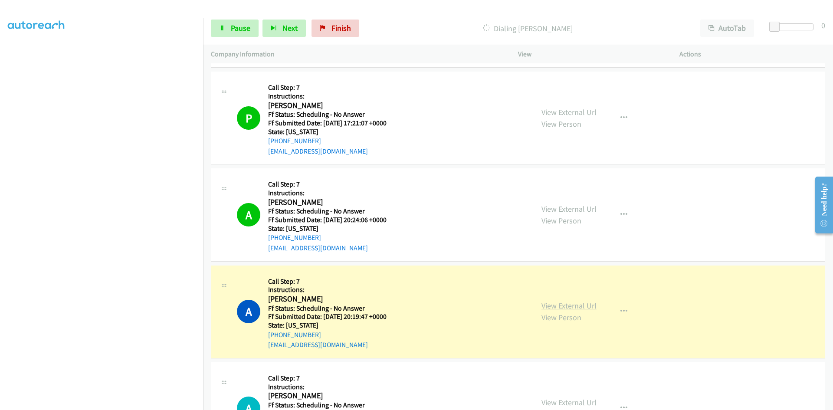
click at [576, 304] on link "View External Url" at bounding box center [568, 306] width 55 height 10
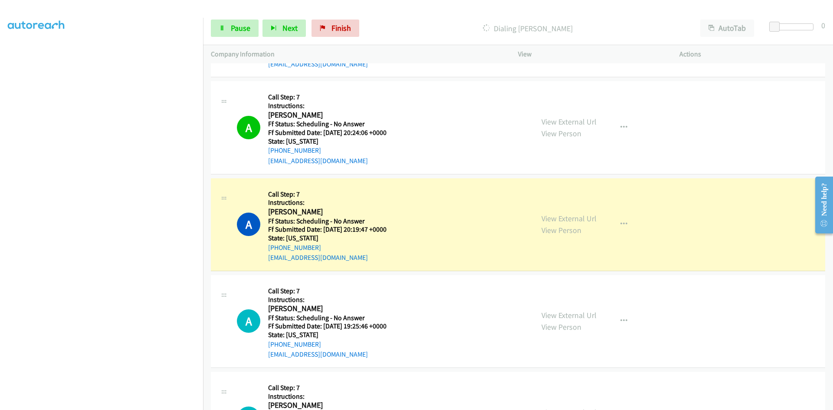
scroll to position [554, 0]
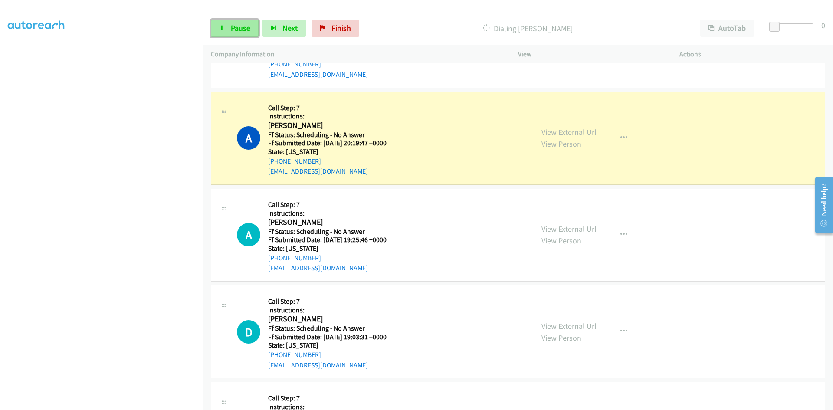
click at [239, 23] on link "Pause" at bounding box center [235, 28] width 48 height 17
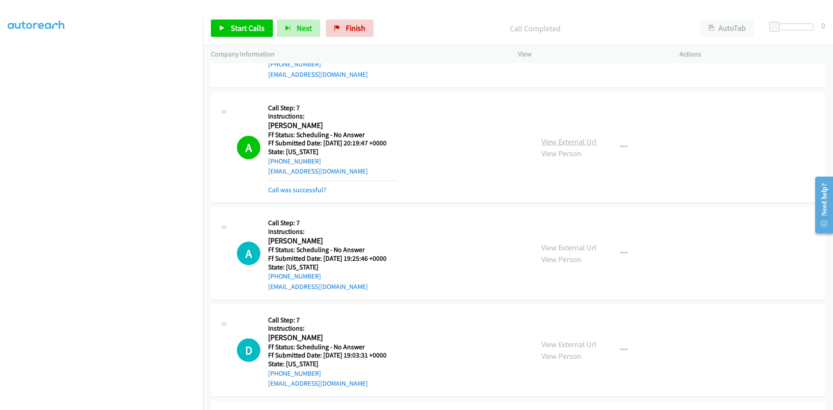
click at [591, 145] on link "View External Url" at bounding box center [568, 142] width 55 height 10
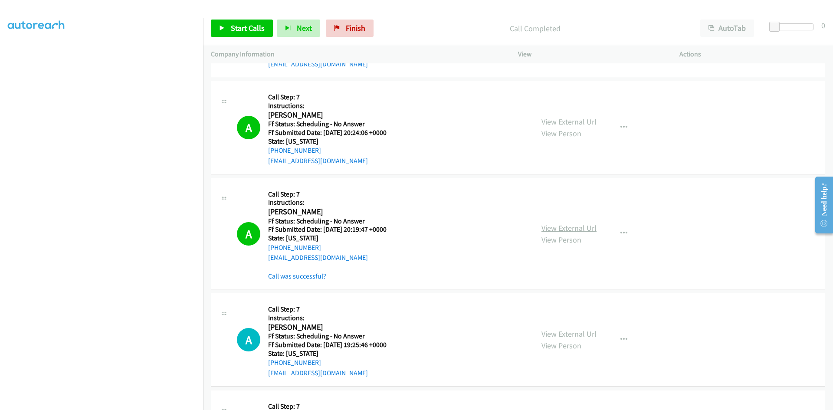
scroll to position [467, 0]
click at [583, 120] on link "View External Url" at bounding box center [568, 122] width 55 height 10
click at [312, 278] on link "Call was successful?" at bounding box center [297, 276] width 58 height 8
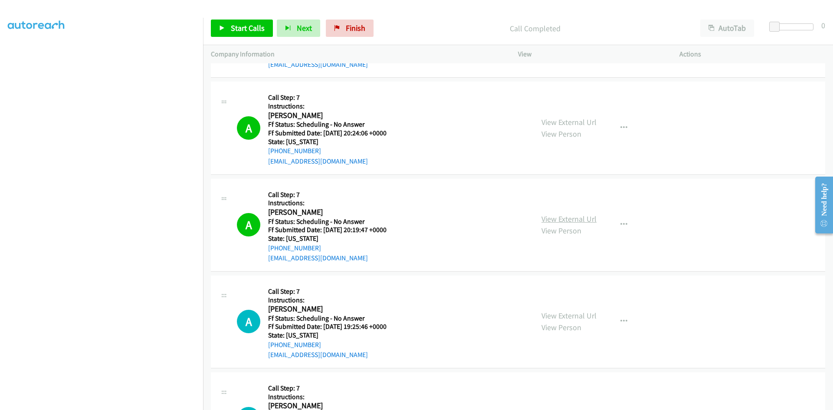
click at [587, 218] on link "View External Url" at bounding box center [568, 219] width 55 height 10
click at [260, 23] on link "Start Calls" at bounding box center [242, 28] width 62 height 17
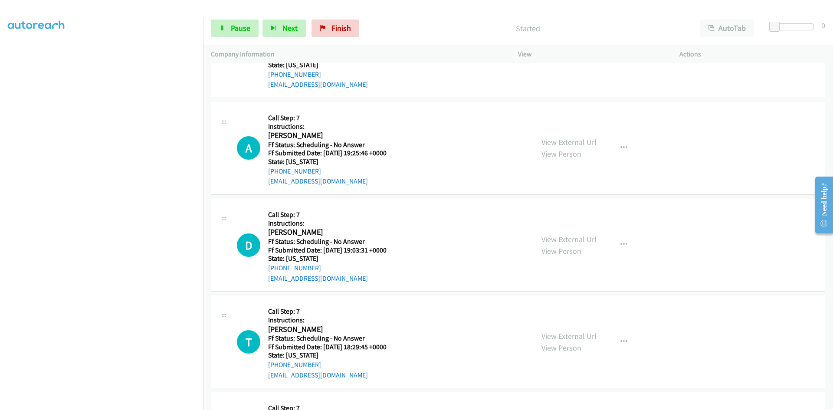
scroll to position [684, 0]
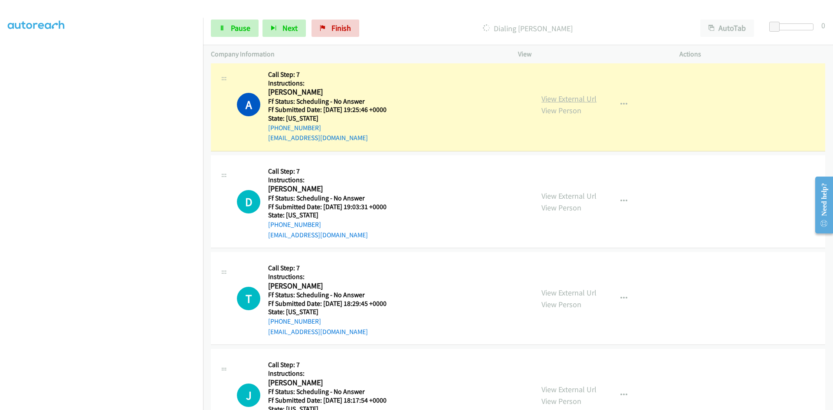
click at [580, 99] on link "View External Url" at bounding box center [568, 99] width 55 height 10
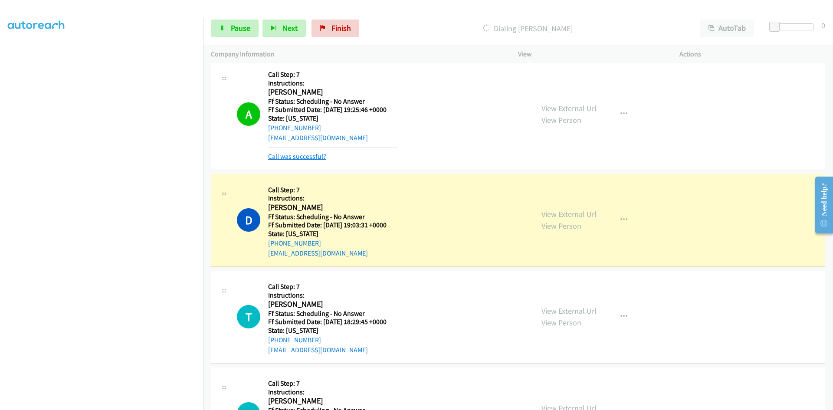
click at [324, 156] on link "Call was successful?" at bounding box center [297, 156] width 58 height 8
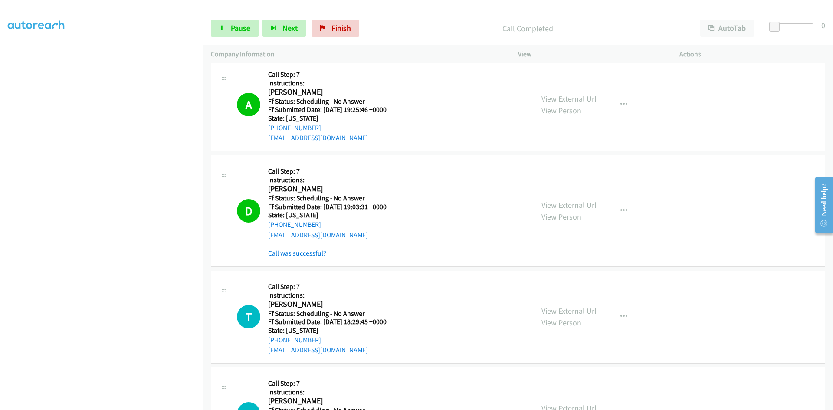
click at [316, 252] on link "Call was successful?" at bounding box center [297, 253] width 58 height 8
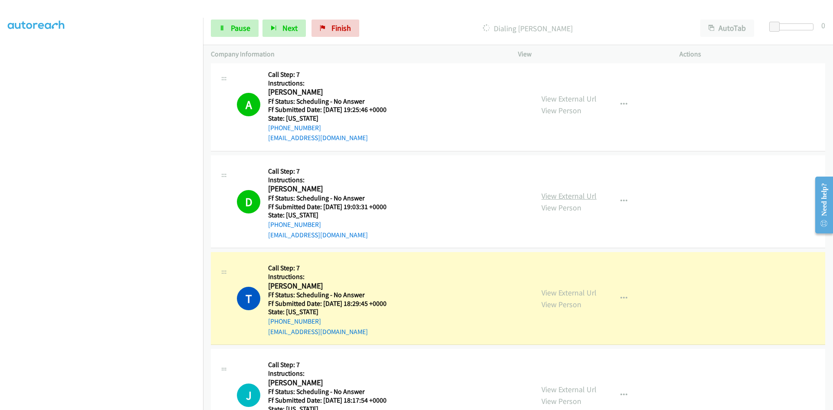
click at [564, 198] on link "View External Url" at bounding box center [568, 196] width 55 height 10
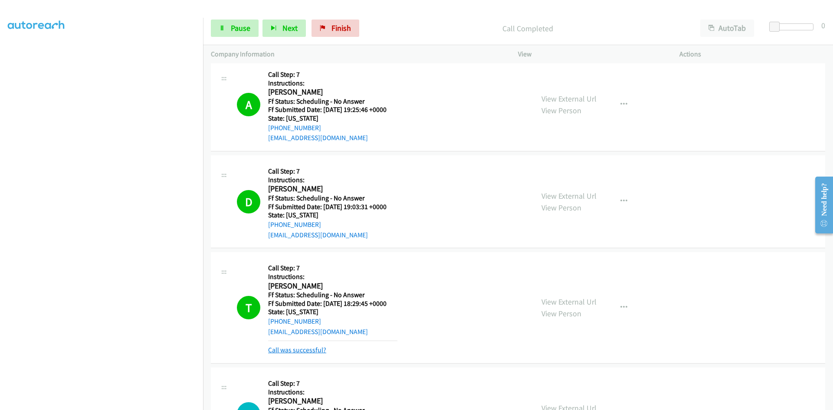
click at [318, 353] on link "Call was successful?" at bounding box center [297, 350] width 58 height 8
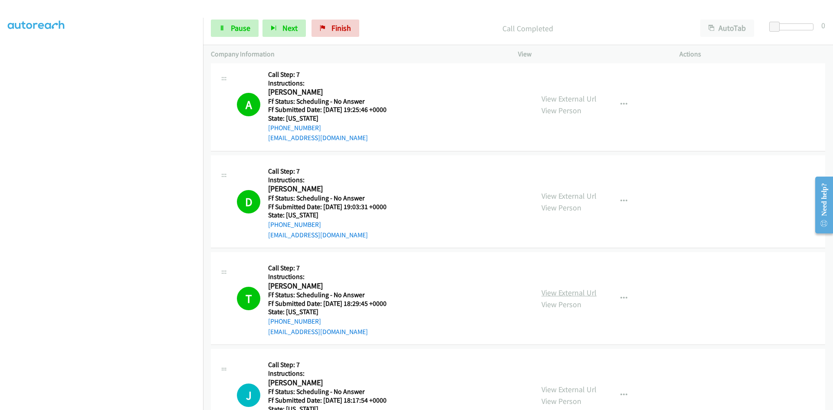
click at [555, 293] on link "View External Url" at bounding box center [568, 292] width 55 height 10
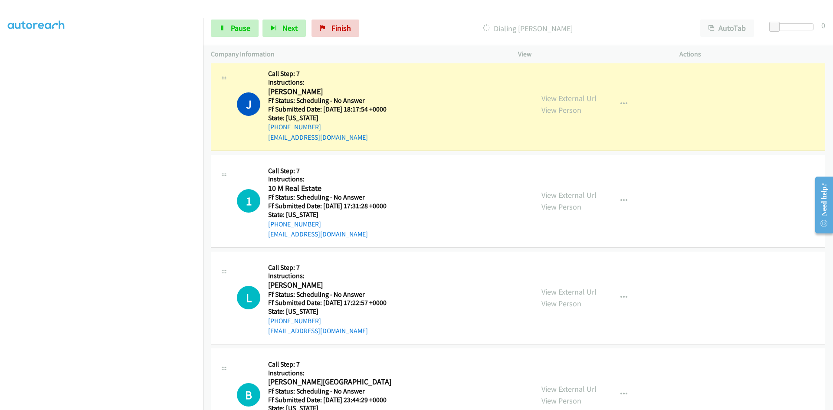
scroll to position [988, 0]
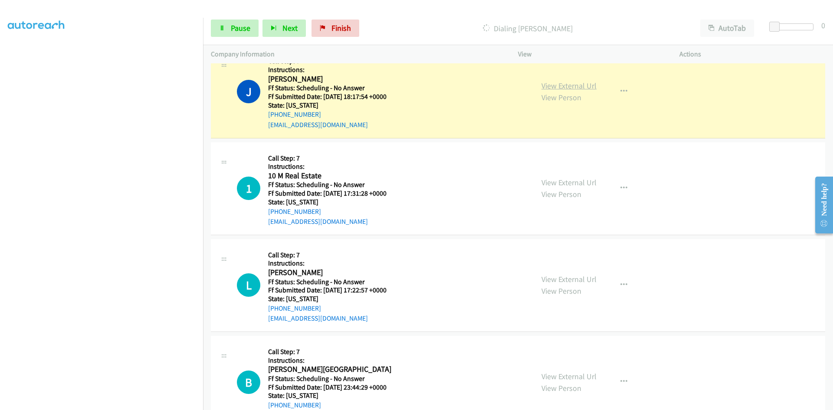
click at [587, 84] on link "View External Url" at bounding box center [568, 86] width 55 height 10
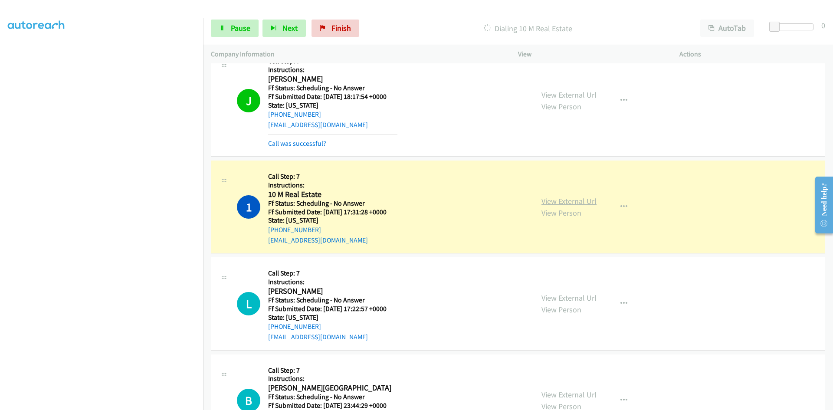
click at [553, 199] on link "View External Url" at bounding box center [568, 201] width 55 height 10
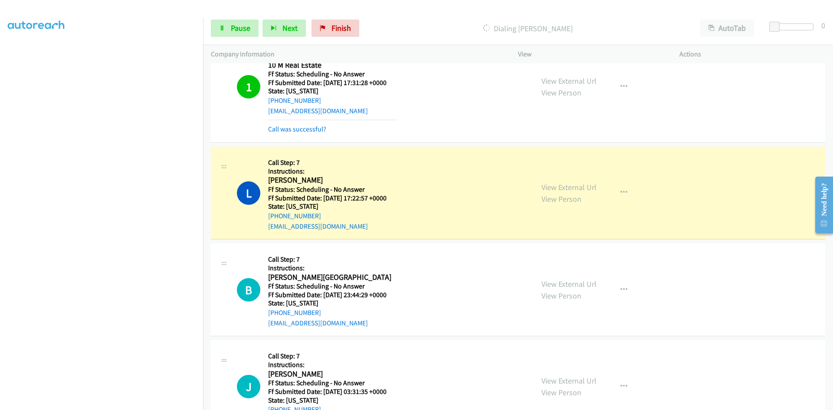
scroll to position [1118, 0]
click at [314, 128] on link "Call was successful?" at bounding box center [297, 128] width 58 height 8
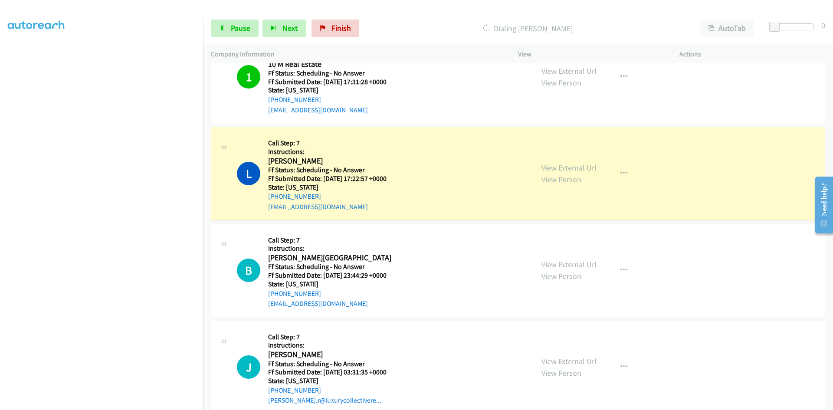
scroll to position [1109, 0]
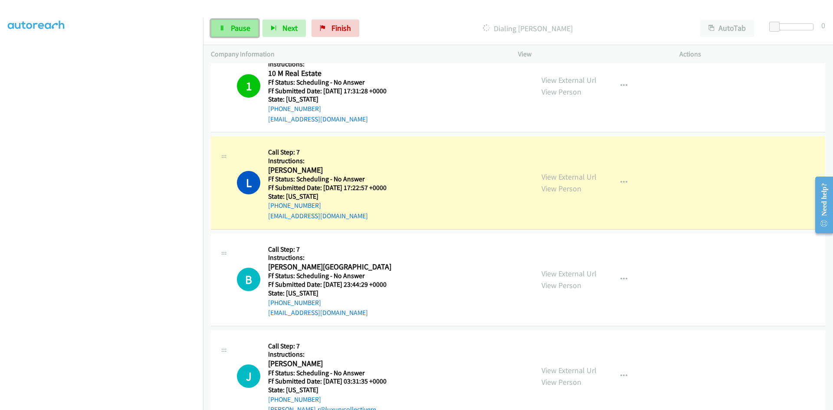
click at [249, 29] on span "Pause" at bounding box center [241, 28] width 20 height 10
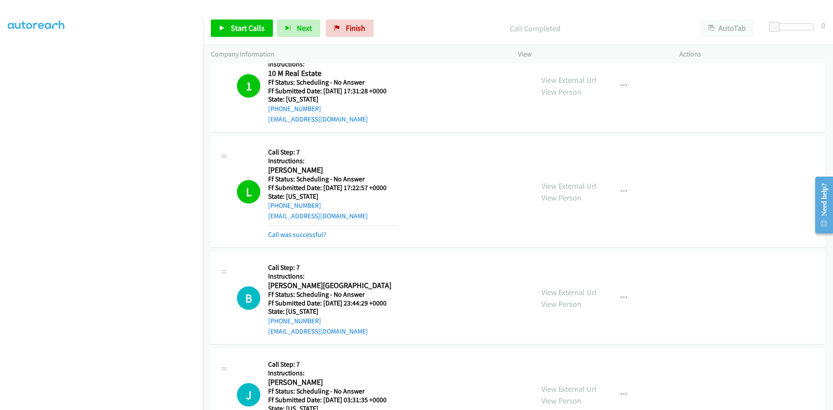
click at [427, 23] on p "Call Completed" at bounding box center [534, 29] width 299 height 12
click at [316, 233] on link "Call was successful?" at bounding box center [297, 234] width 58 height 8
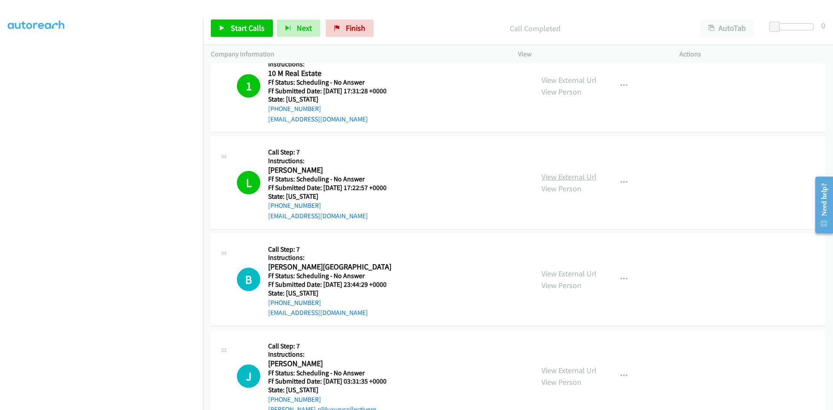
click at [574, 177] on link "View External Url" at bounding box center [568, 177] width 55 height 10
click at [354, 23] on link "Finish" at bounding box center [350, 28] width 48 height 17
